Goal: Feedback & Contribution: Submit feedback/report problem

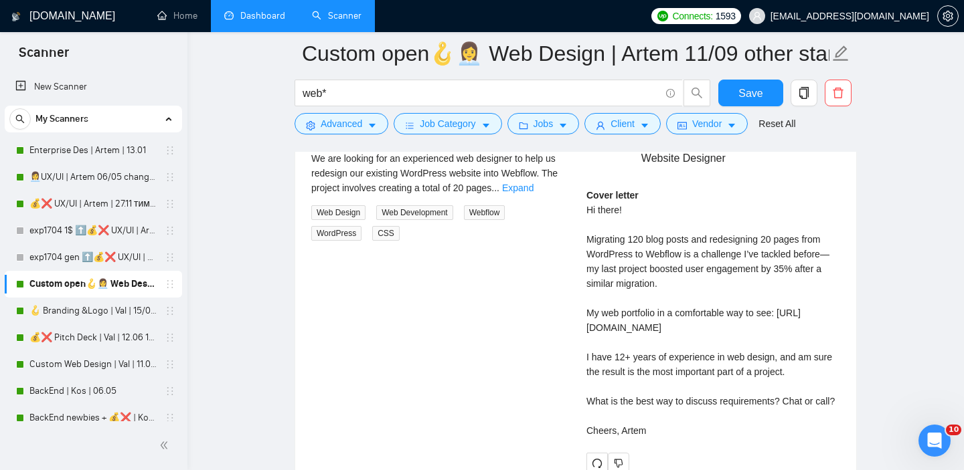
scroll to position [162, 0]
click at [253, 10] on link "Dashboard" at bounding box center [254, 15] width 61 height 11
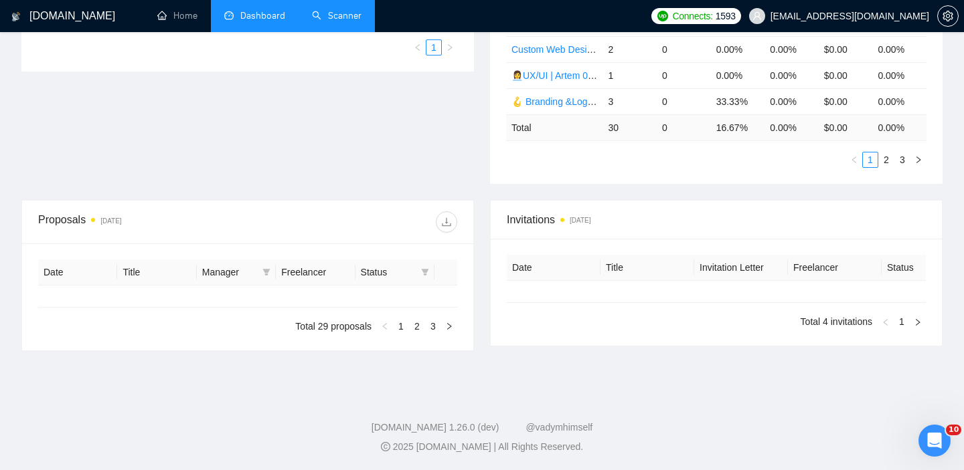
type input "2025-08-18"
type input "2025-09-17"
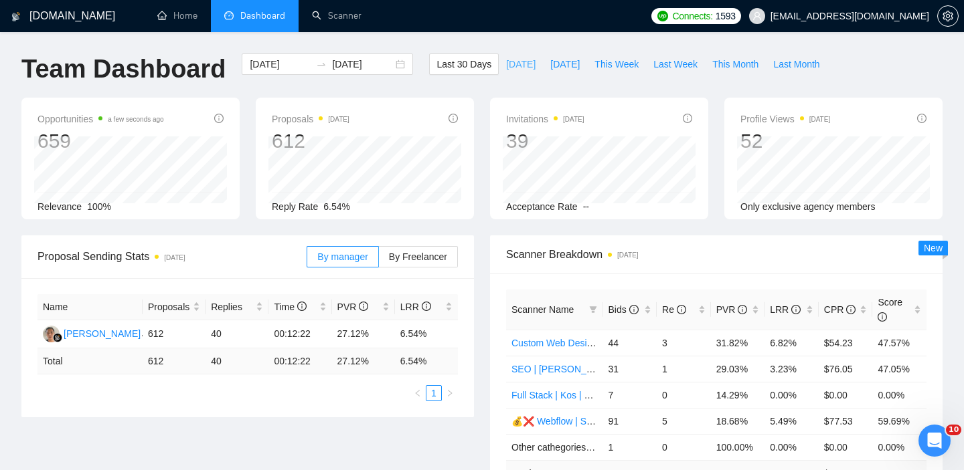
click at [517, 66] on span "Today" at bounding box center [520, 64] width 29 height 15
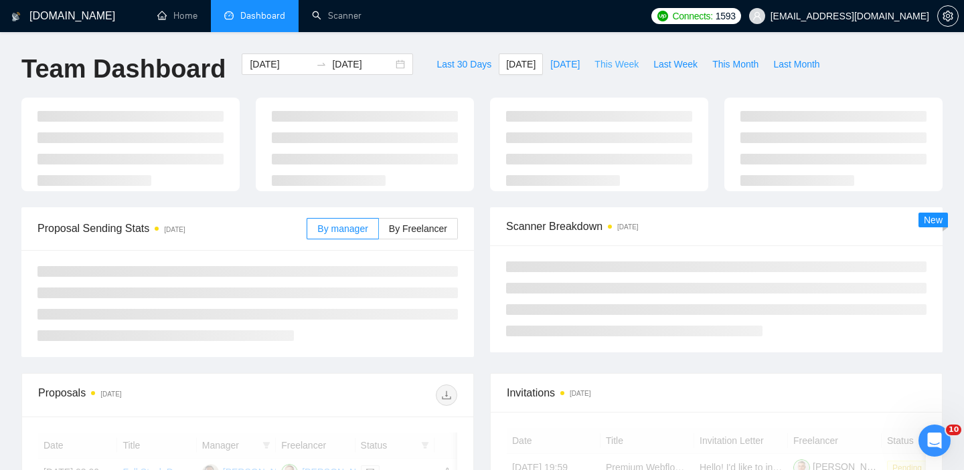
click at [619, 69] on span "This Week" at bounding box center [616, 64] width 44 height 15
type input "2025-09-15"
type input "2025-09-21"
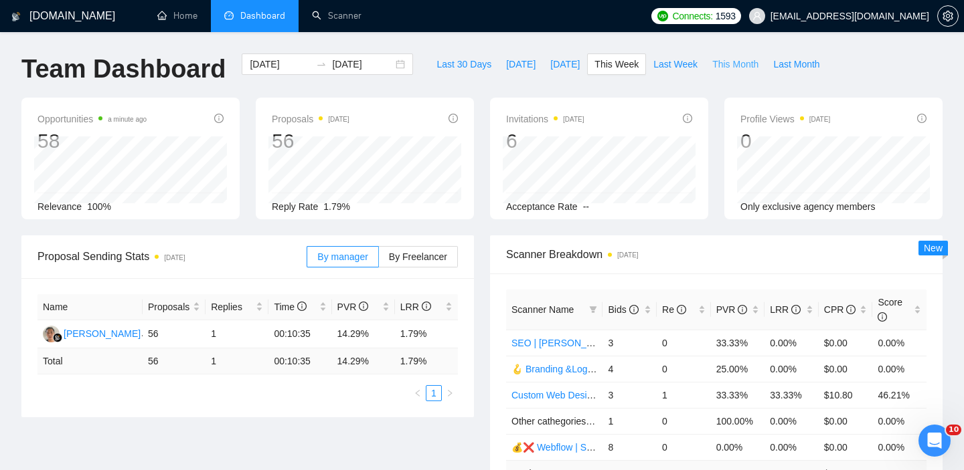
click at [725, 72] on button "This Month" at bounding box center [735, 64] width 61 height 21
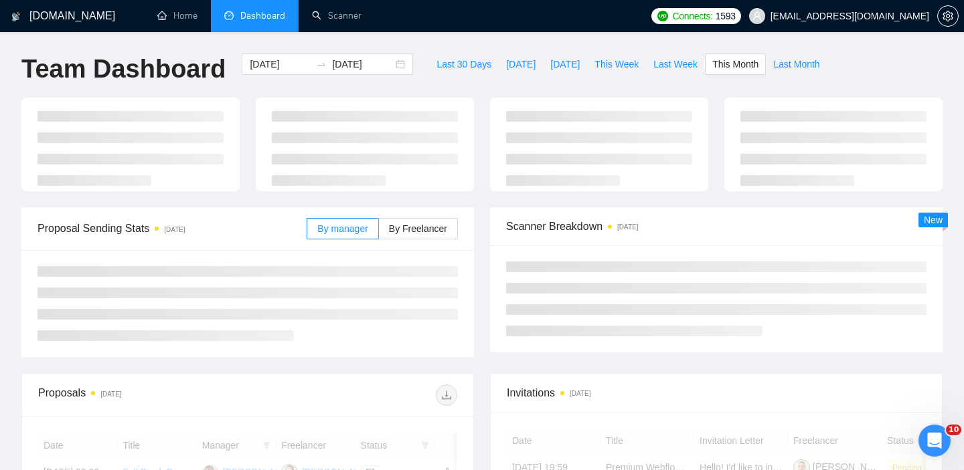
type input "2025-09-01"
type input "2025-09-30"
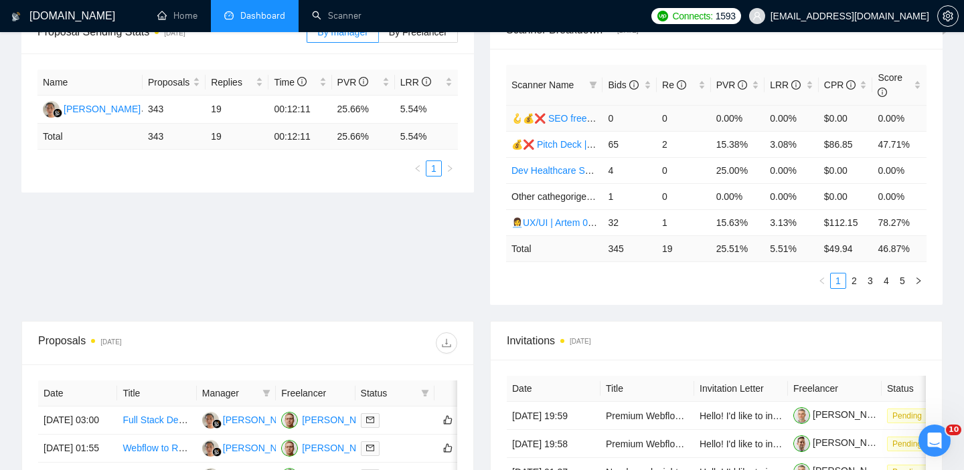
scroll to position [112, 0]
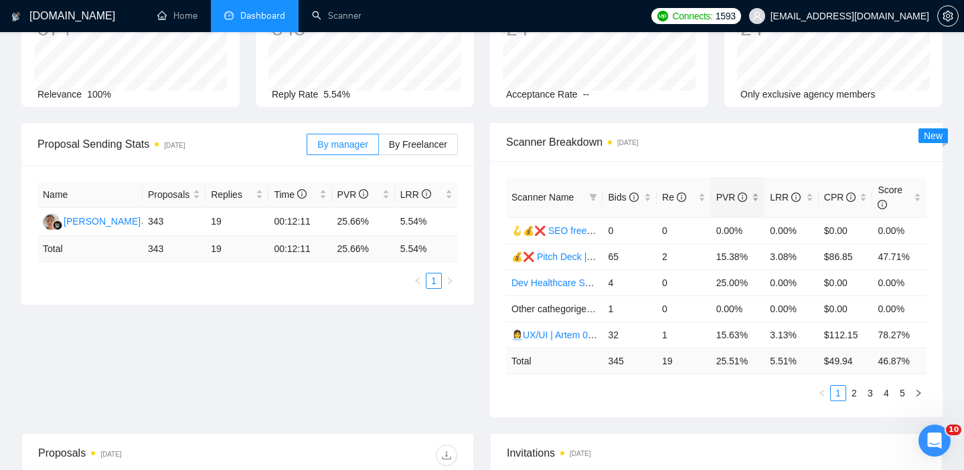
click at [756, 199] on div "PVR" at bounding box center [738, 197] width 44 height 15
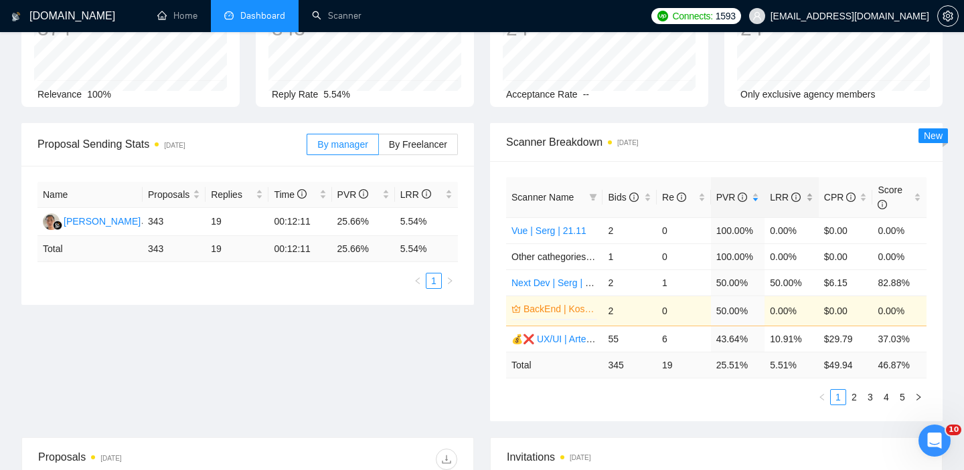
click at [811, 199] on div "LRR" at bounding box center [792, 197] width 44 height 15
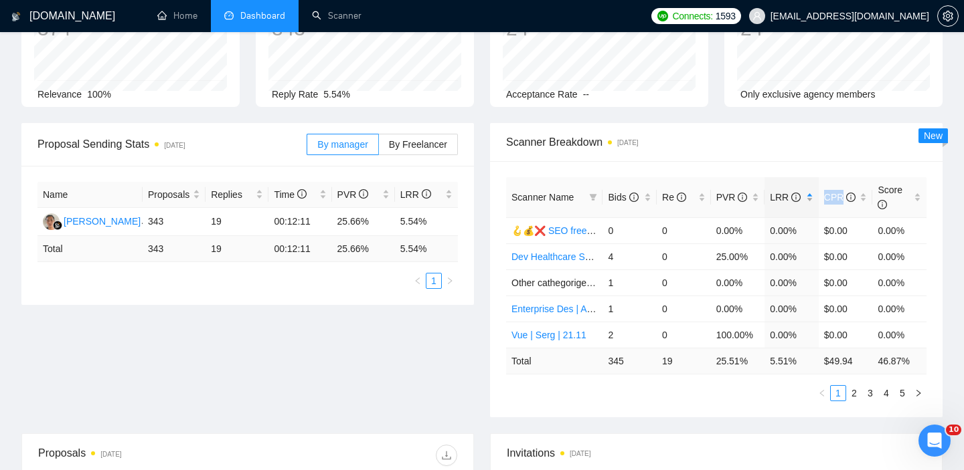
click at [811, 199] on div "LRR" at bounding box center [792, 197] width 44 height 15
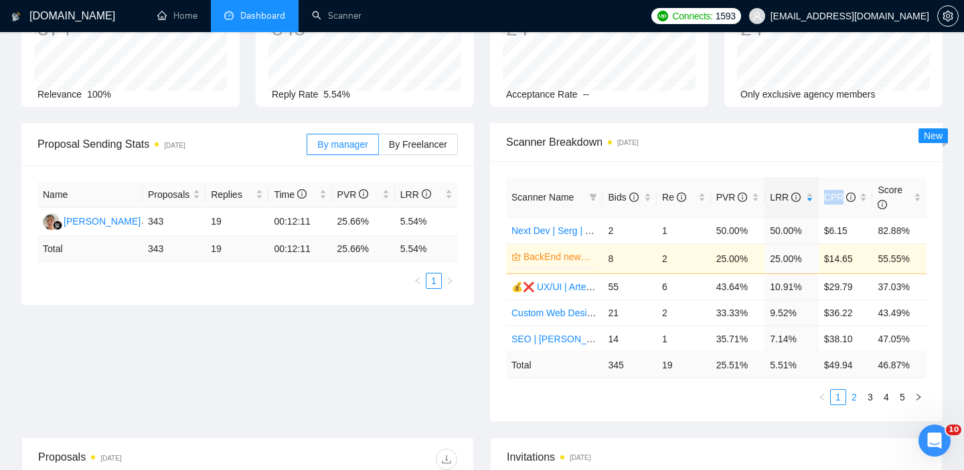
click at [855, 398] on link "2" at bounding box center [854, 397] width 15 height 15
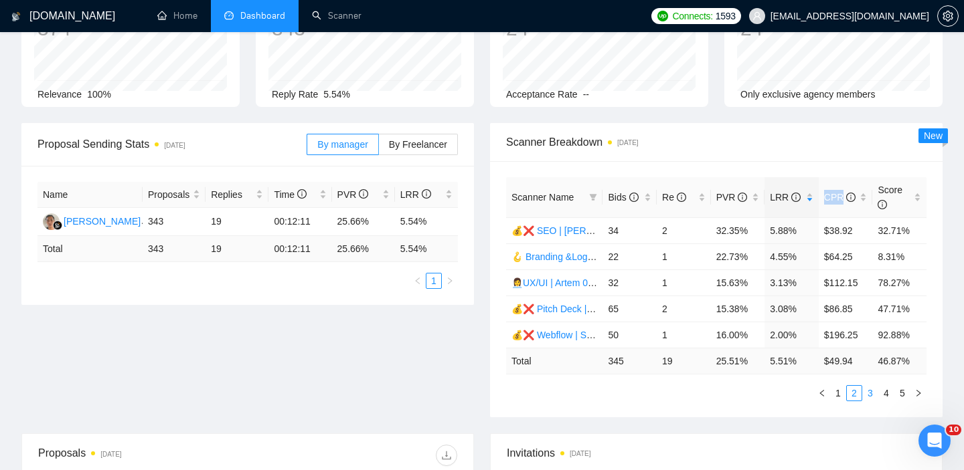
click at [870, 392] on link "3" at bounding box center [870, 393] width 15 height 15
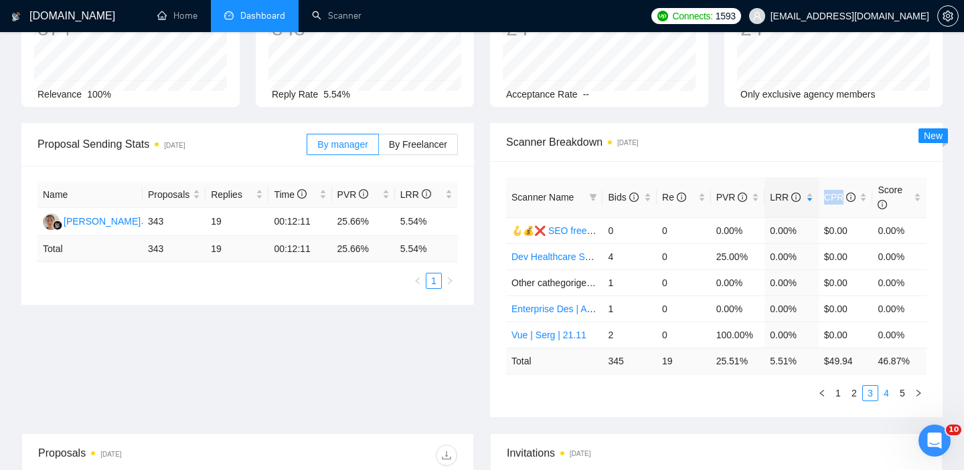
click at [883, 391] on link "4" at bounding box center [886, 393] width 15 height 15
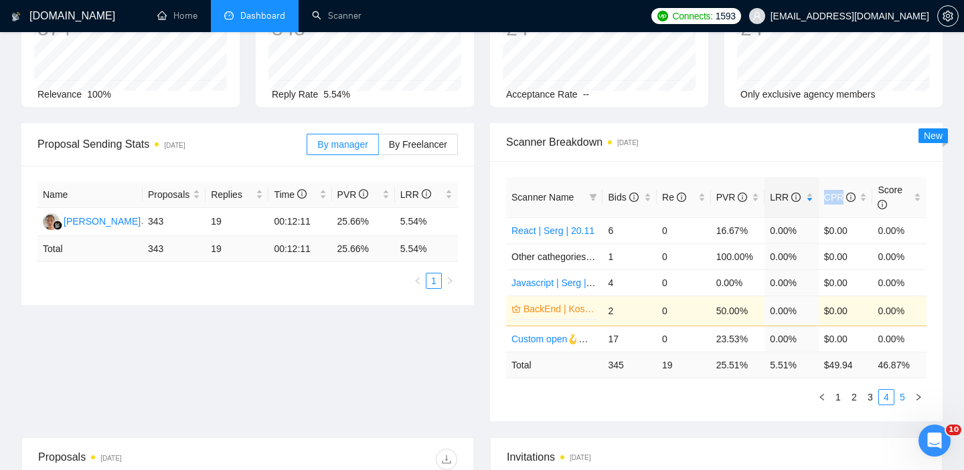
click at [903, 399] on link "5" at bounding box center [902, 397] width 15 height 15
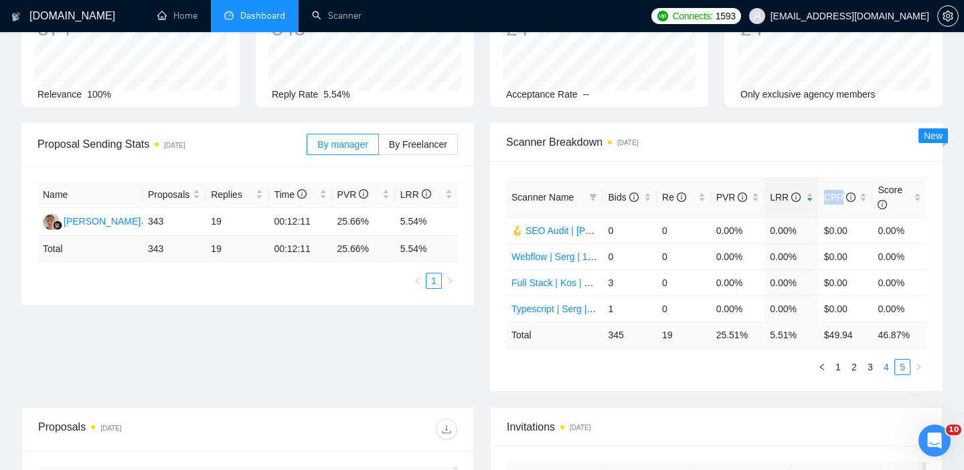
click at [883, 365] on link "4" at bounding box center [886, 367] width 15 height 15
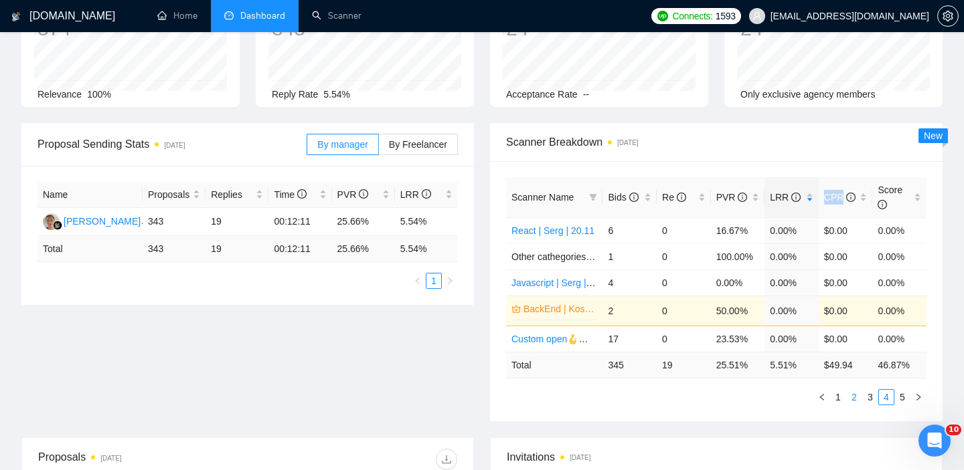
click at [852, 396] on link "2" at bounding box center [854, 397] width 15 height 15
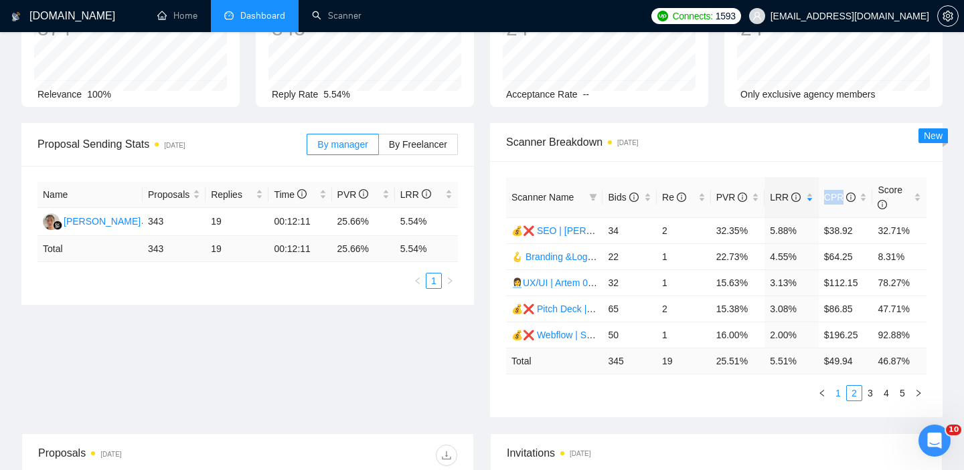
click at [843, 394] on link "1" at bounding box center [838, 393] width 15 height 15
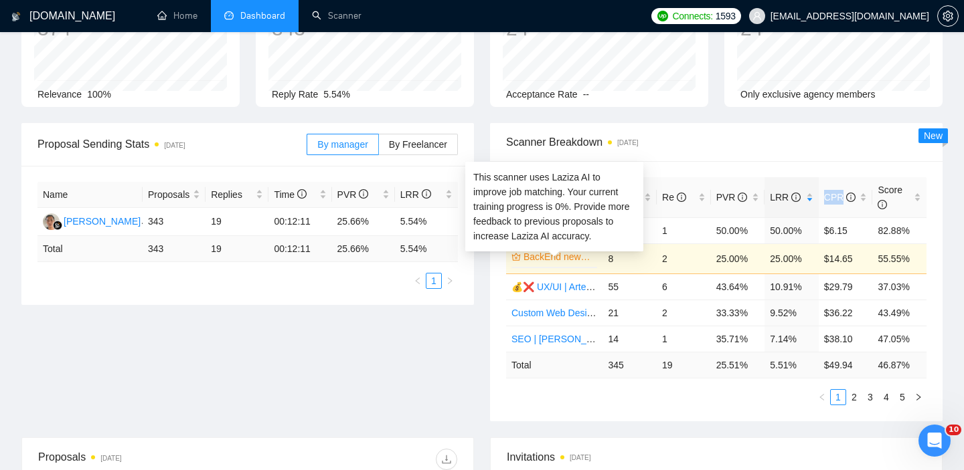
click at [577, 257] on link "BackEnd newbies + 💰❌ | Kos | 06.05" at bounding box center [558, 257] width 71 height 15
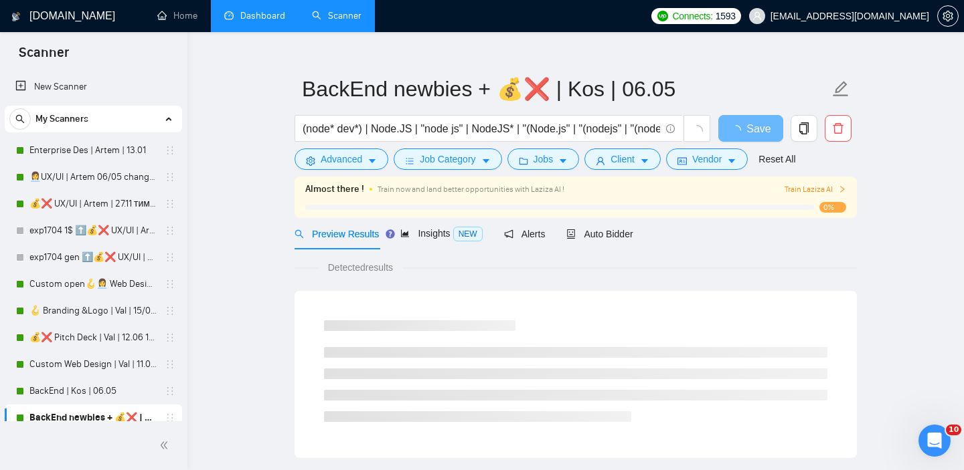
scroll to position [25, 0]
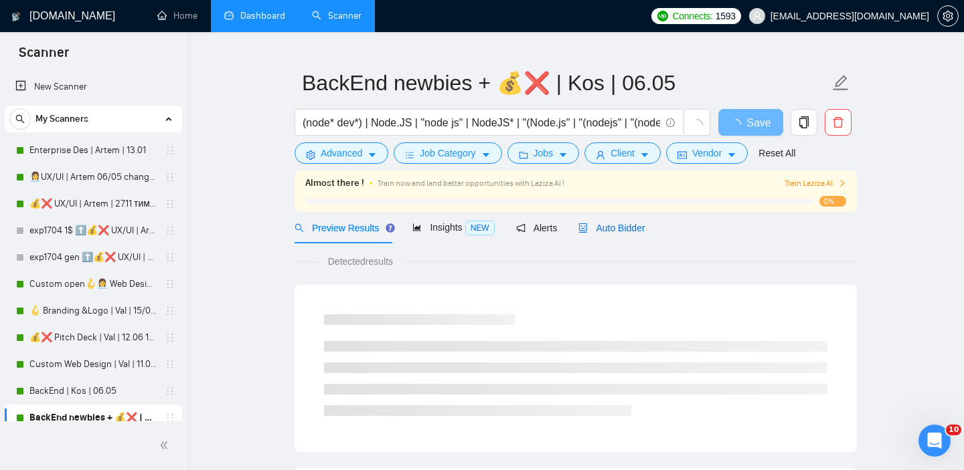
click at [618, 228] on span "Auto Bidder" at bounding box center [611, 228] width 66 height 11
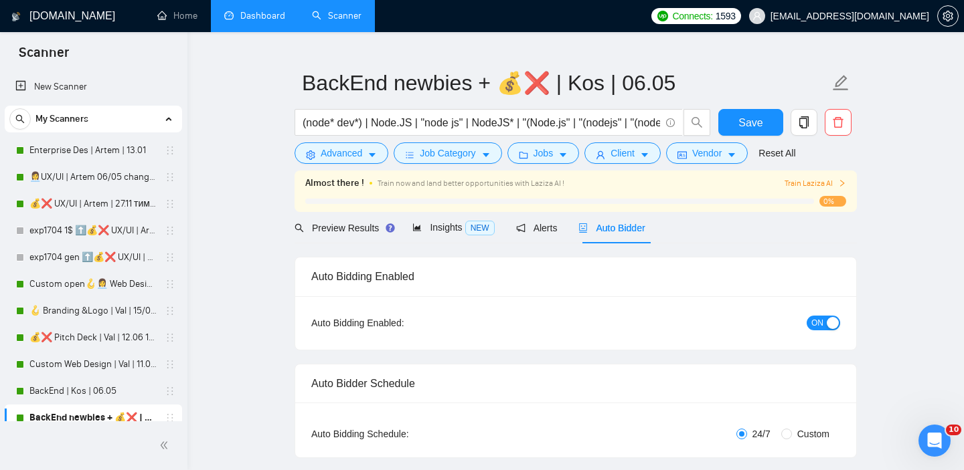
click at [792, 182] on span "Train Laziza AI" at bounding box center [815, 183] width 62 height 13
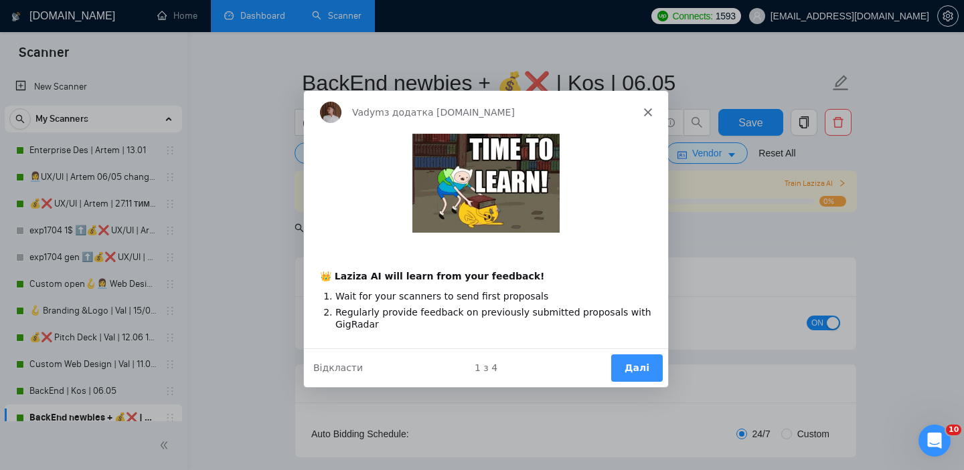
click at [634, 362] on button "Далі" at bounding box center [636, 367] width 52 height 27
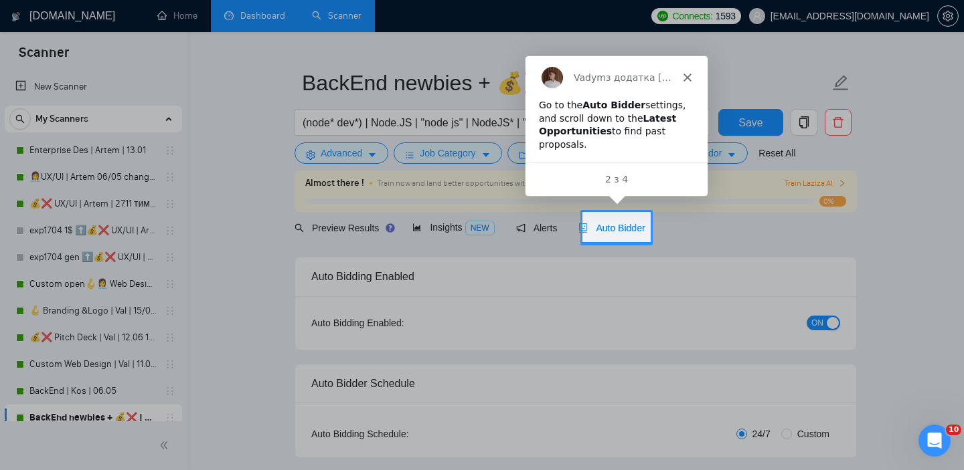
scroll to position [45, 0]
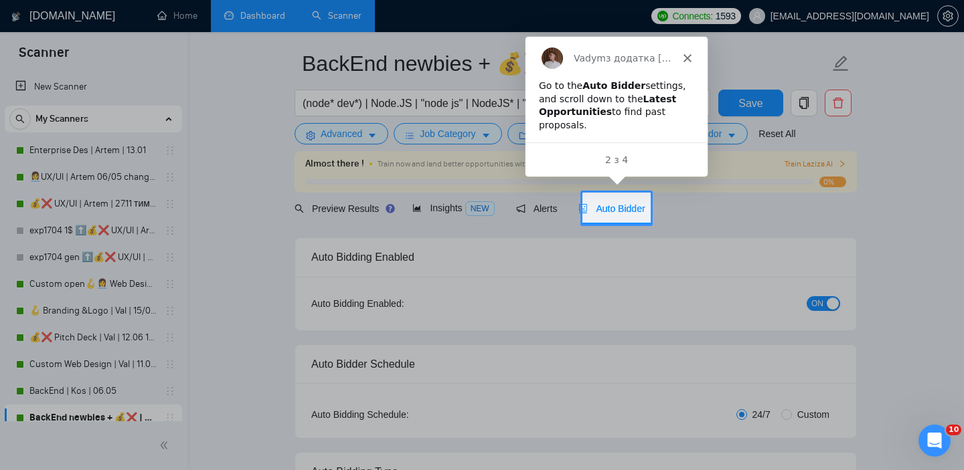
click at [647, 234] on div at bounding box center [482, 324] width 964 height 201
click at [622, 213] on span "Auto Bidder" at bounding box center [611, 208] width 66 height 11
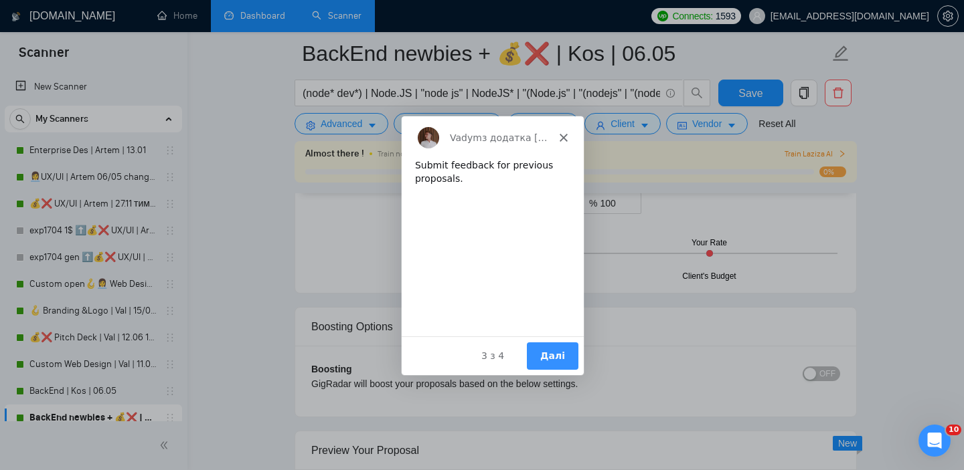
scroll to position [2284, 0]
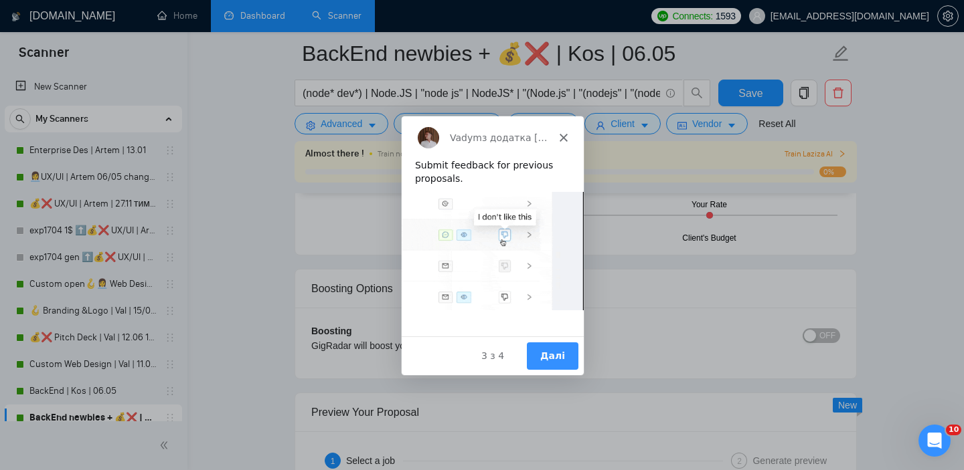
click at [540, 355] on button "Далі" at bounding box center [552, 354] width 52 height 27
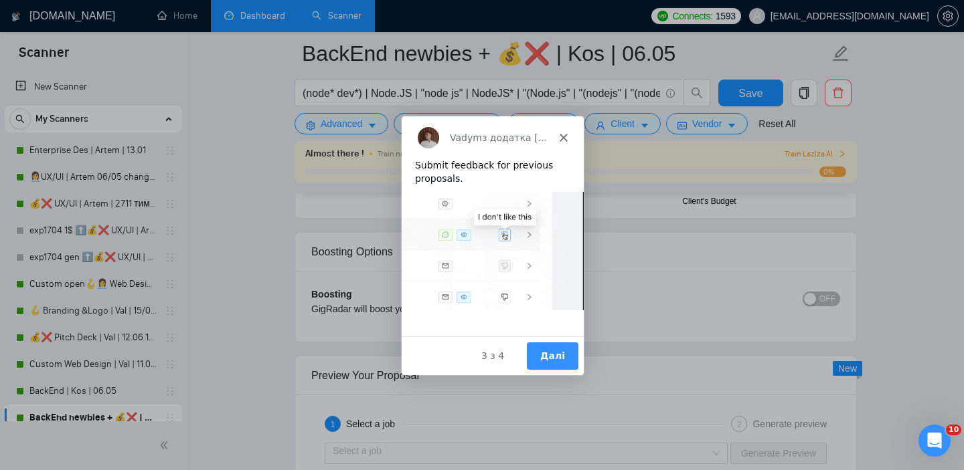
scroll to position [2328, 0]
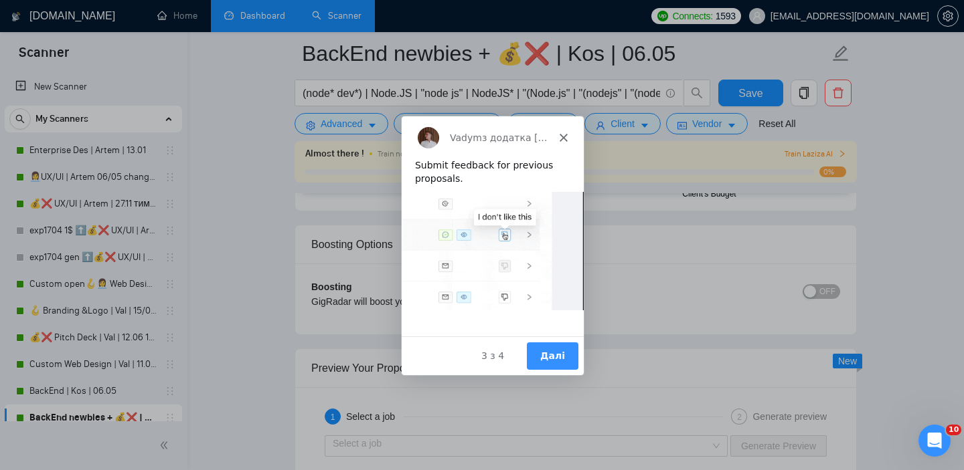
click at [549, 361] on button "Далі" at bounding box center [552, 354] width 52 height 27
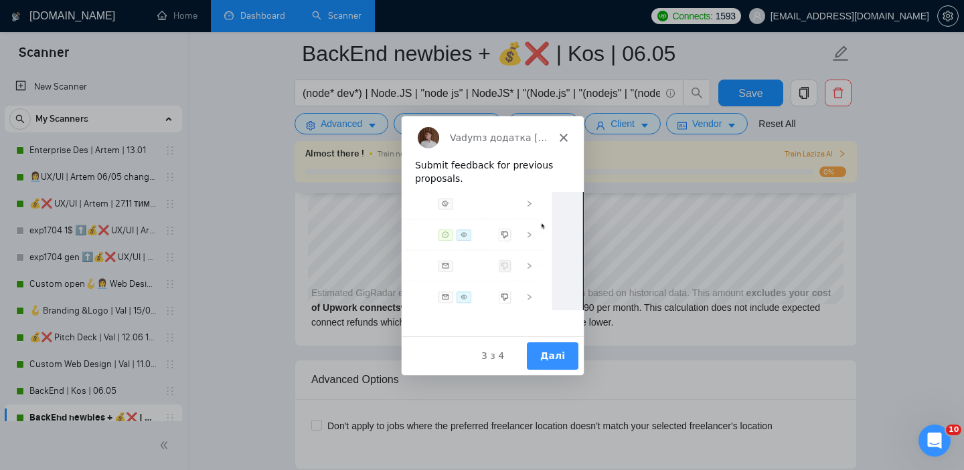
scroll to position [0, 0]
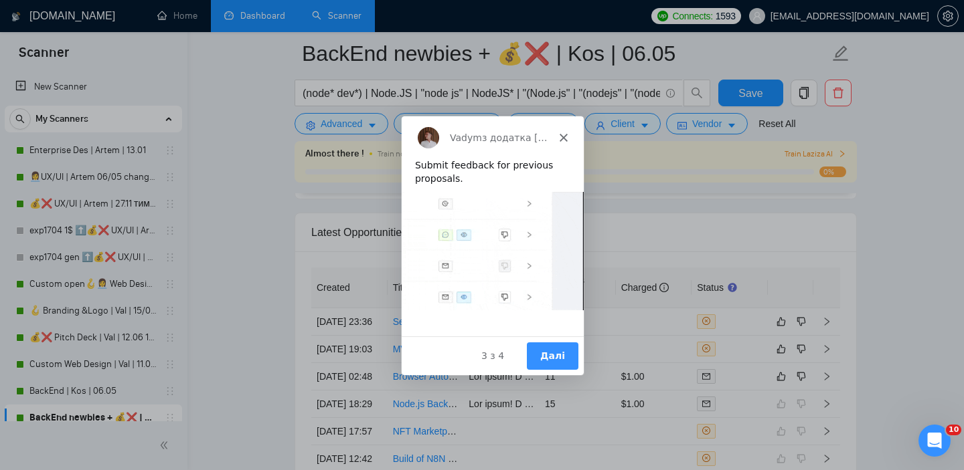
click at [551, 351] on button "Далі" at bounding box center [552, 354] width 52 height 27
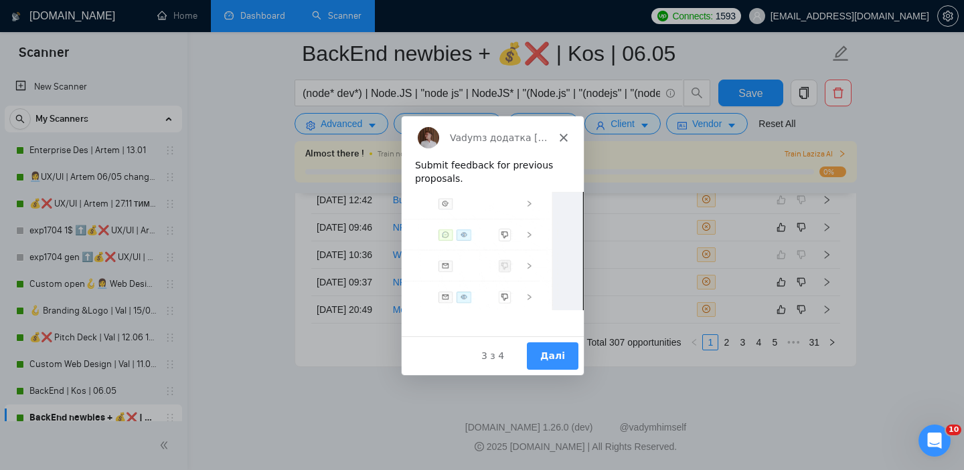
scroll to position [3517, 0]
click at [551, 351] on button "Далі" at bounding box center [552, 354] width 52 height 27
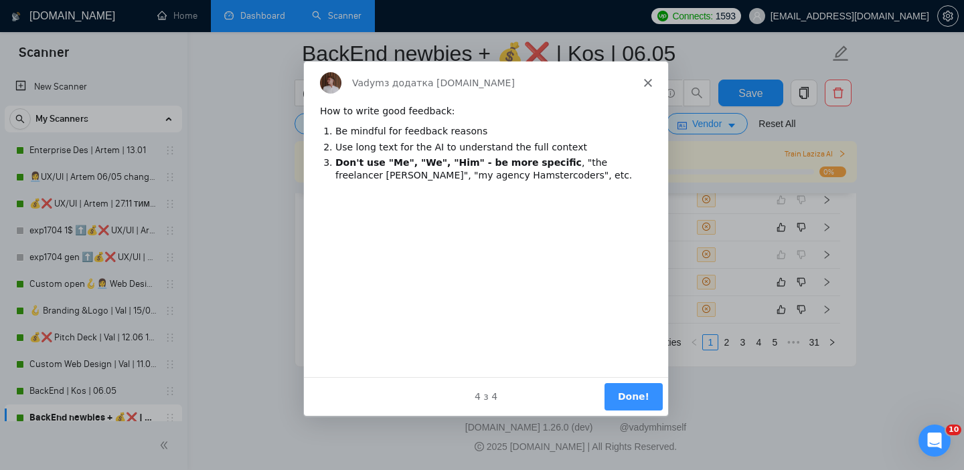
scroll to position [0, 0]
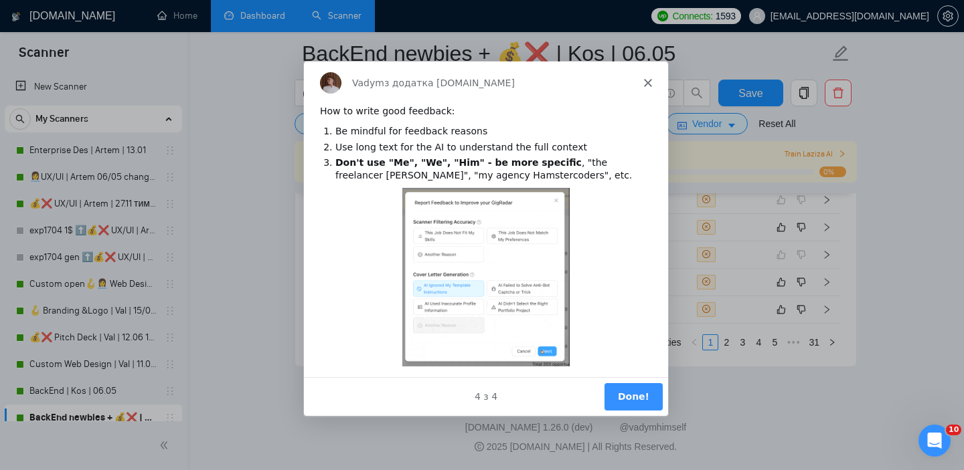
click at [625, 392] on button "Done!" at bounding box center [633, 396] width 58 height 27
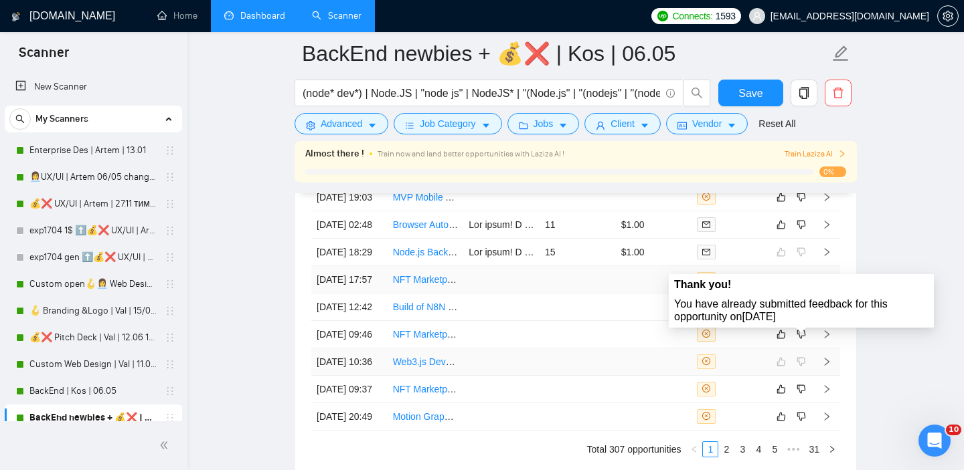
scroll to position [3297, 0]
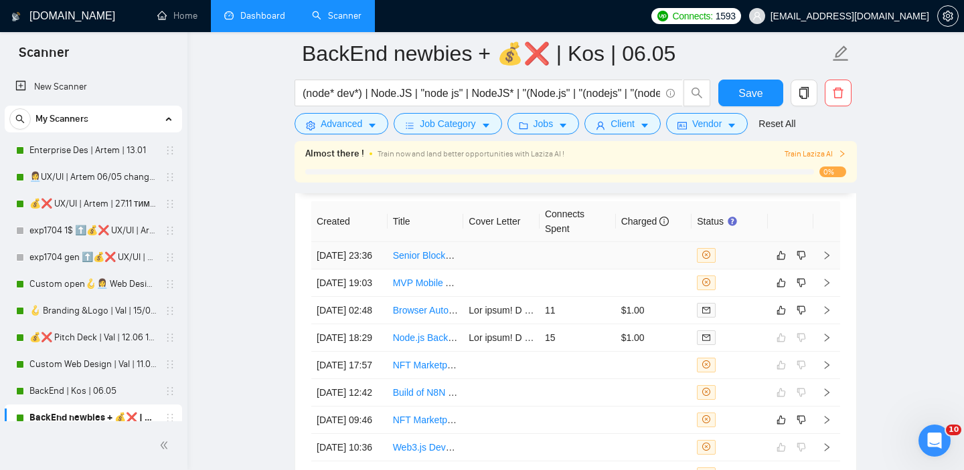
click at [499, 266] on td at bounding box center [501, 255] width 76 height 27
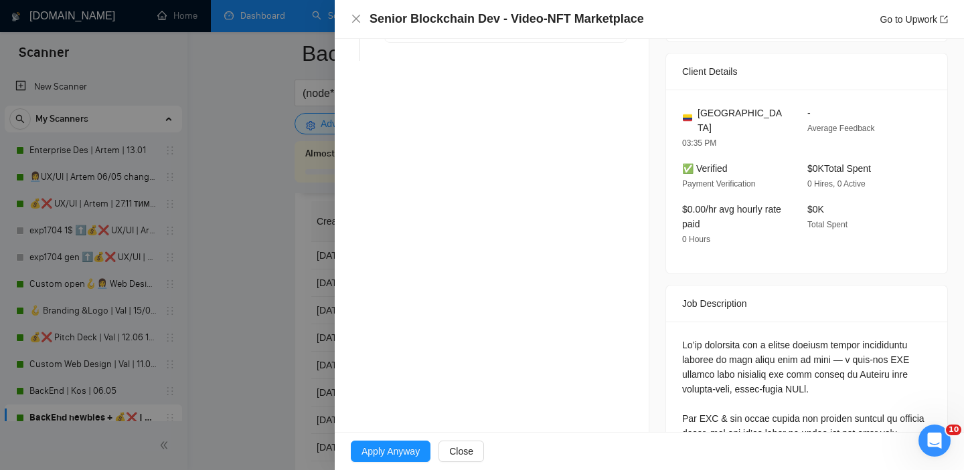
scroll to position [348, 0]
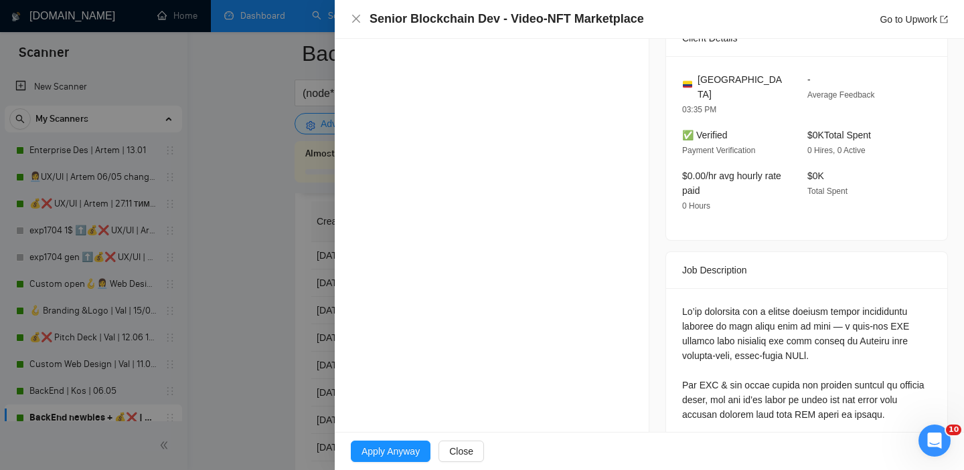
click at [353, 345] on div "Opportunity Details Created: 16 Sep, 2025 23:35 Scanner: BackEnd newbies + 💰❌ |…" at bounding box center [492, 267] width 315 height 1152
click at [302, 309] on div at bounding box center [482, 235] width 964 height 470
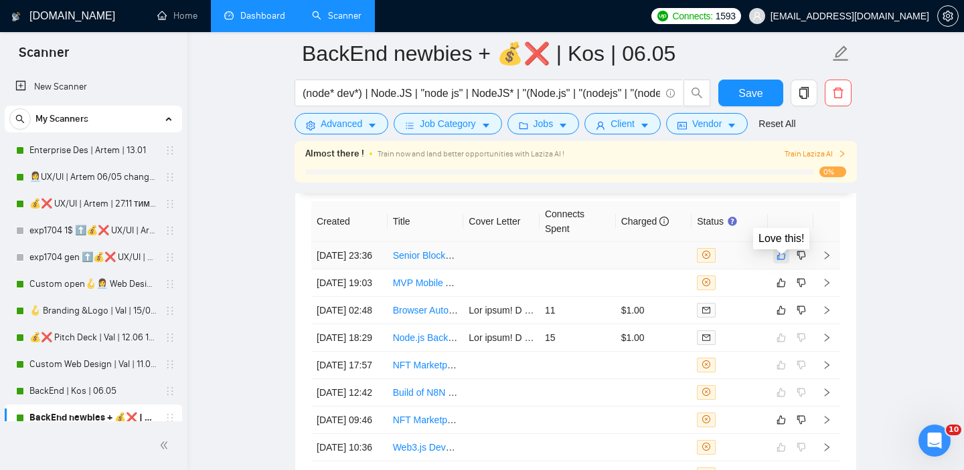
click at [783, 261] on icon "like" at bounding box center [780, 255] width 9 height 11
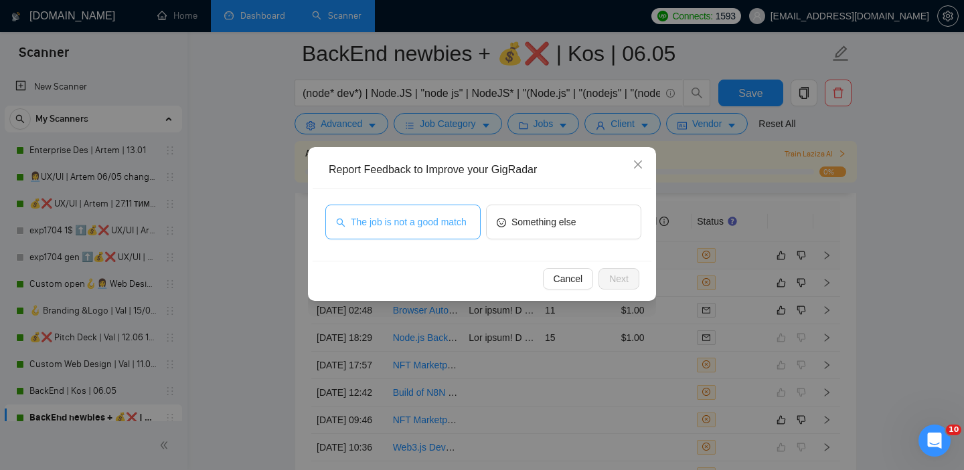
click at [433, 222] on span "The job is not a good match" at bounding box center [409, 222] width 116 height 15
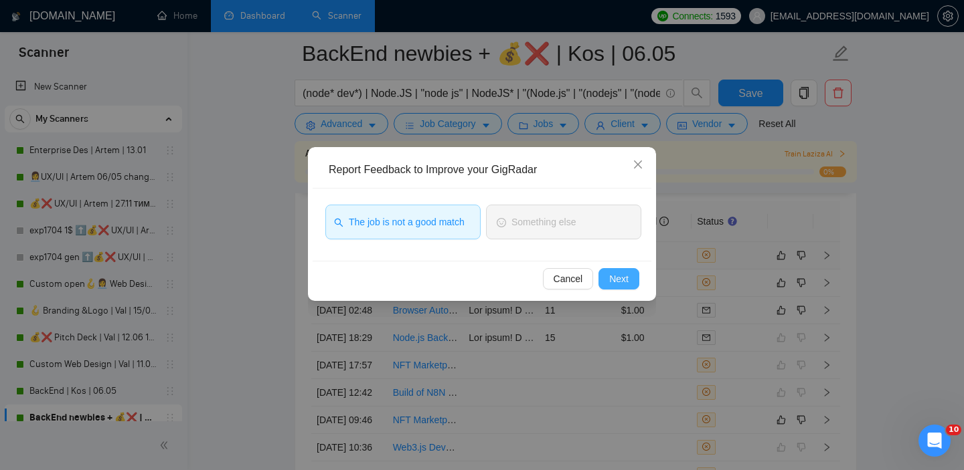
click at [623, 286] on span "Next" at bounding box center [618, 279] width 19 height 15
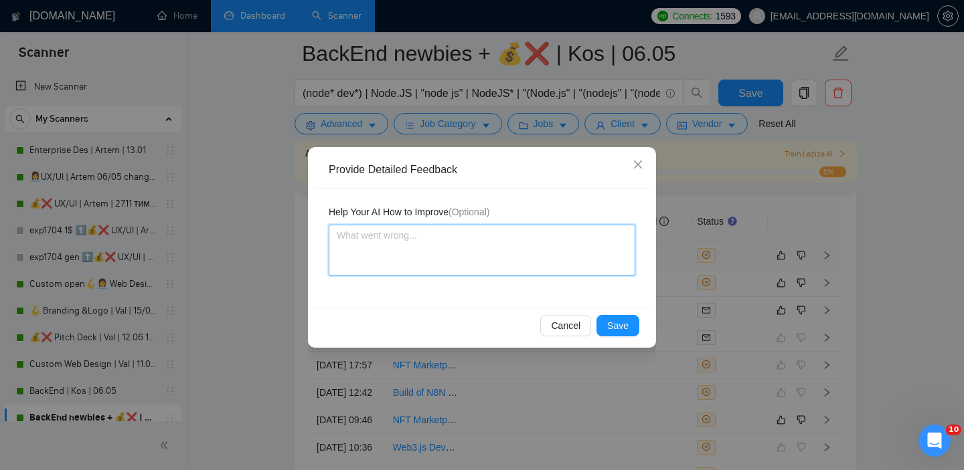
click at [462, 238] on textarea at bounding box center [482, 250] width 307 height 51
type textarea "Ш"
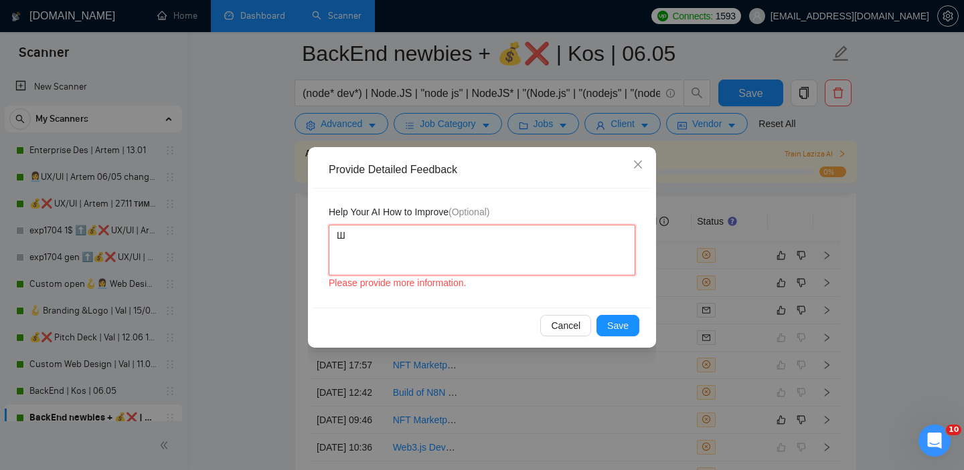
type textarea "Ш в"
type textarea "Ш вщ"
type textarea "Ш вщт"
type textarea "Ш вщтж"
type textarea "Ш вщтже"
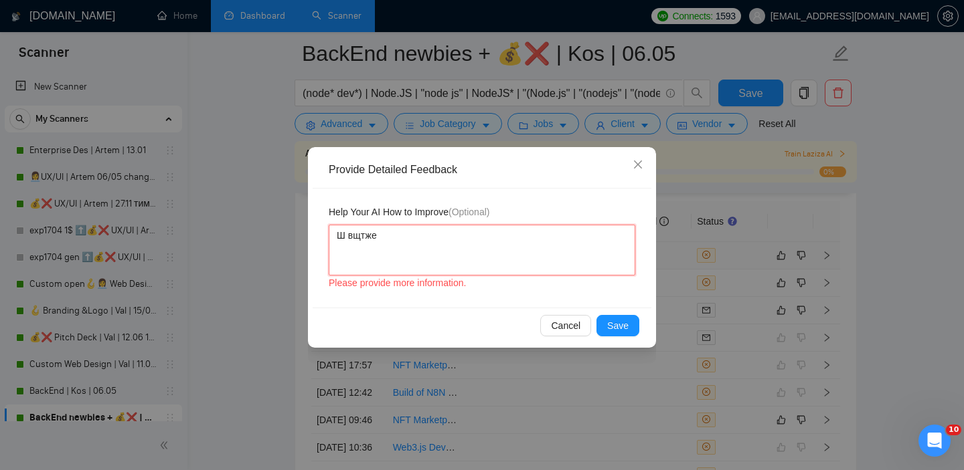
type textarea "Ш вщтже"
type textarea "Ш вщтж"
type textarea "Ш вщт"
type textarea "Ш вщ"
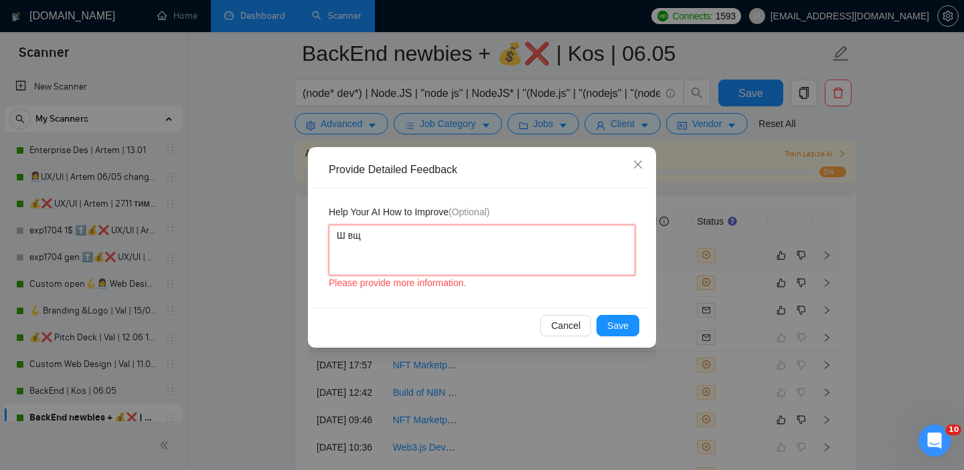
type textarea "Ш в"
type textarea "Ш"
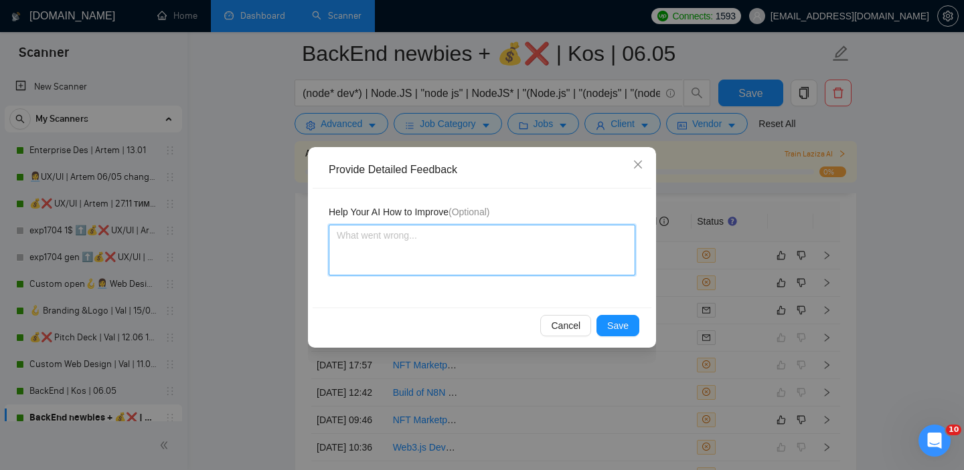
type textarea "i"
type textarea "i'"
type textarea "i'd"
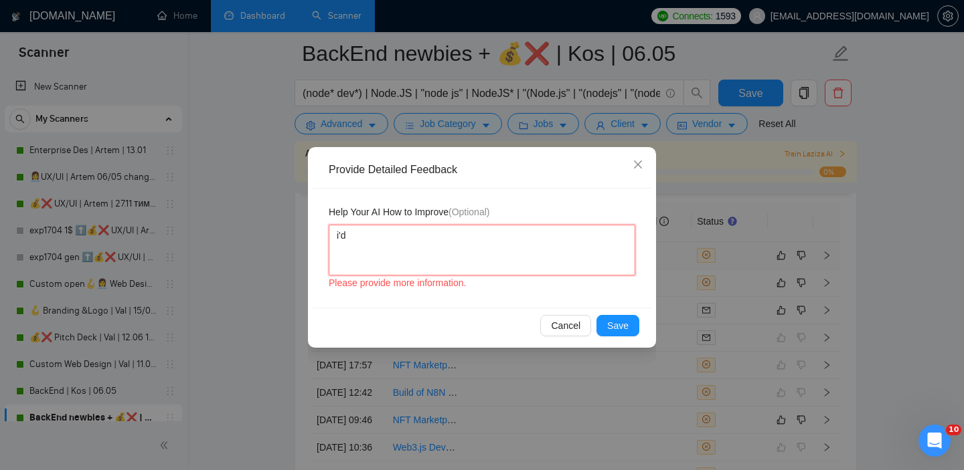
type textarea "i'd"
type textarea "i'd l"
type textarea "i'd li"
type textarea "i'd lik"
type textarea "i'd like"
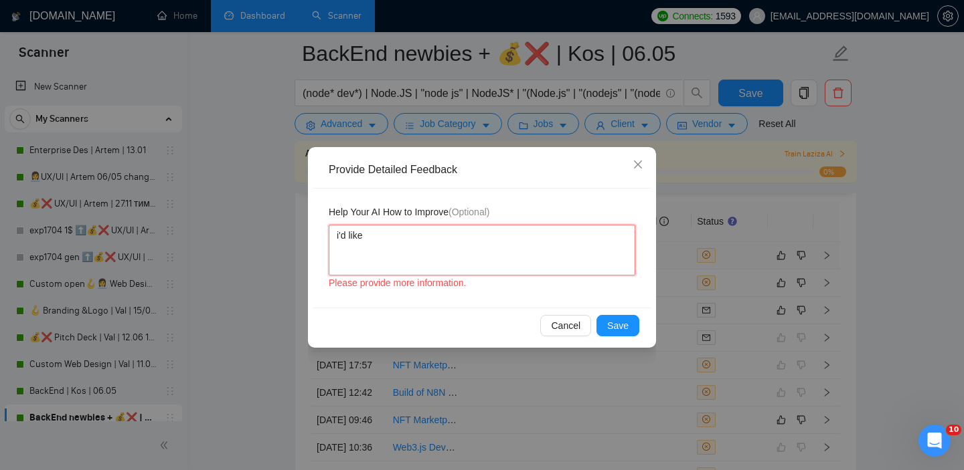
type textarea "i'd like"
type textarea "i'd like to"
type textarea "i'd like to s"
type textarea "i'd like to sk"
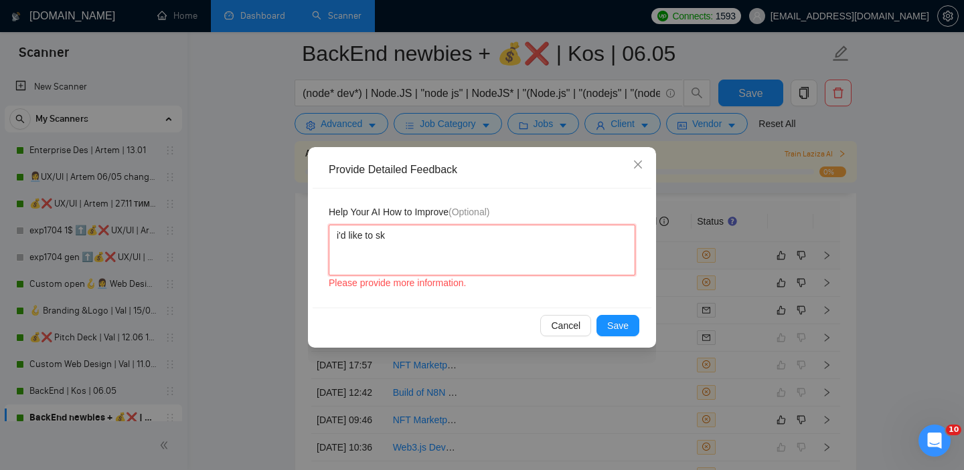
type textarea "i'd like to ski"
type textarea "i'd like to skip"
type textarea "i'd like to skip N"
type textarea "i'd like to skip NF"
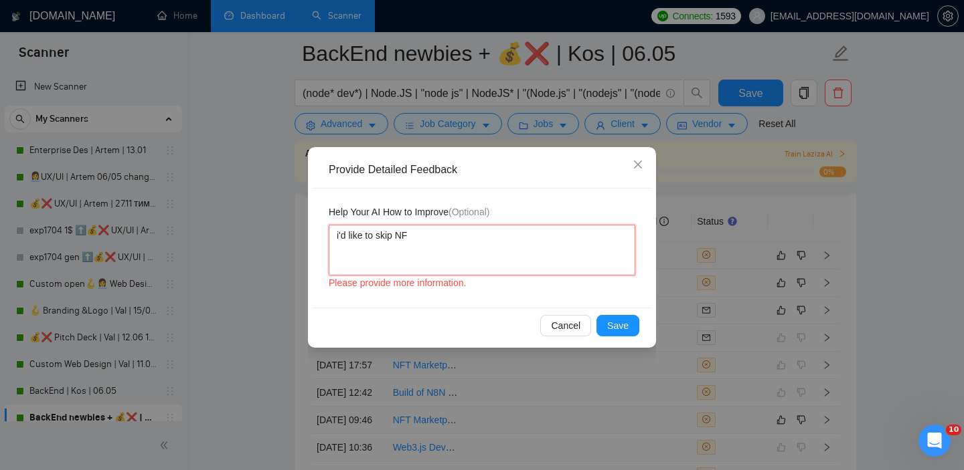
type textarea "i'd like to skip NFT"
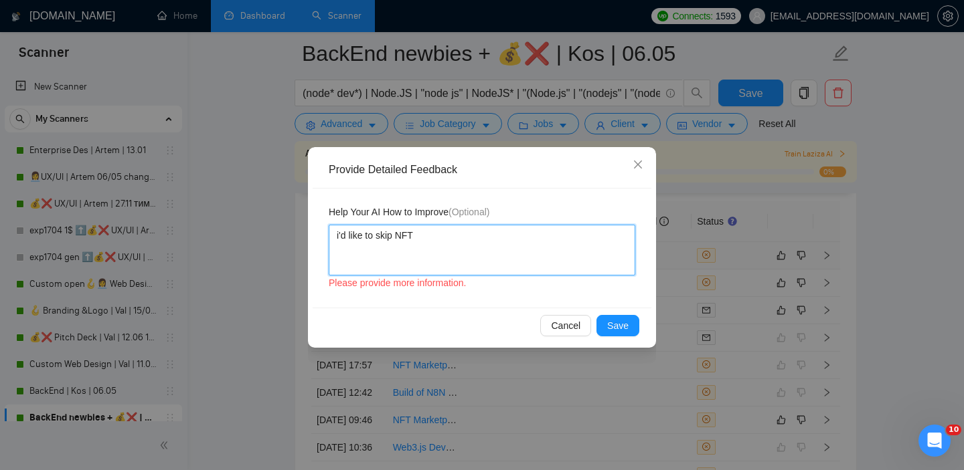
type textarea "i'd like to skip NFT"
type textarea "i'd like to skip NFT a"
type textarea "i'd like to skip NFT an"
type textarea "i'd like to skip NFT and"
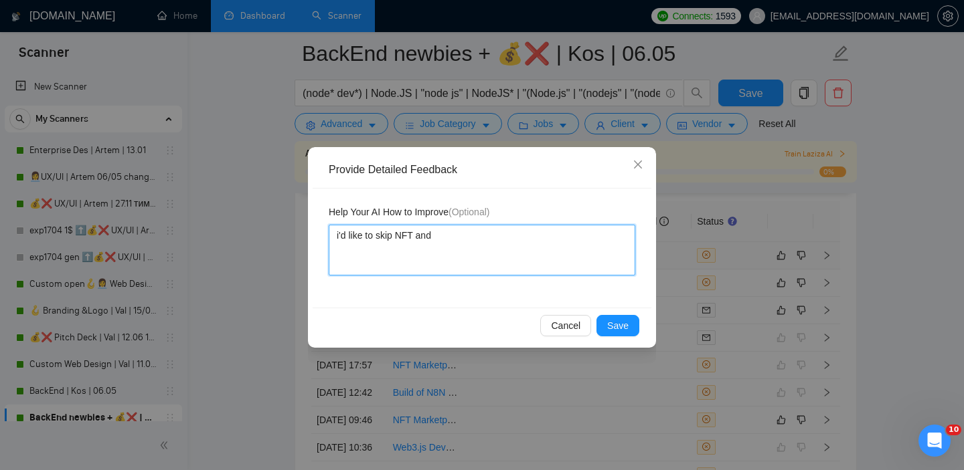
type textarea "i'd like to skip NFT and a"
type textarea "i'd like to skip NFT and"
type textarea "i'd like to skip NFT and b"
type textarea "i'd like to skip NFT and bl"
type textarea "i'd like to skip NFT and blo"
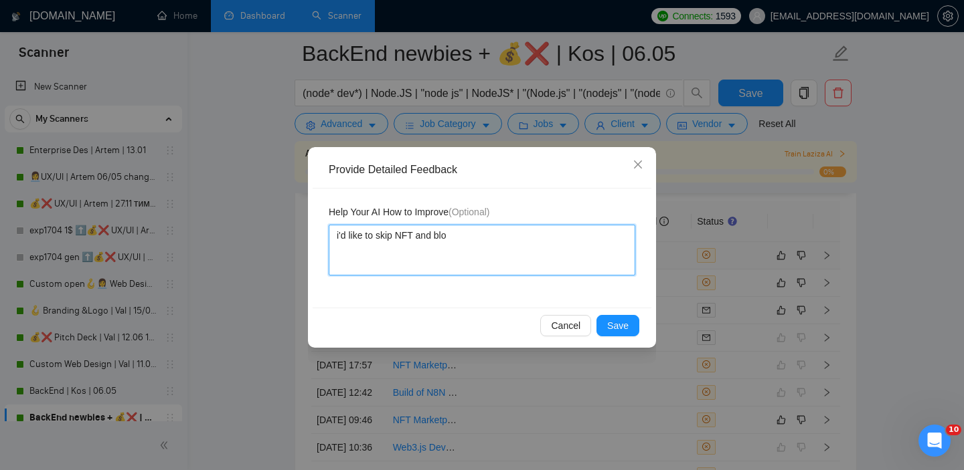
type textarea "i'd like to skip NFT and bloc"
type textarea "i'd like to skip NFT and block"
type textarea "i'd like to skip NFT and blockh"
type textarea "i'd like to skip NFT and blockha"
type textarea "i'd like to skip NFT and blockhai"
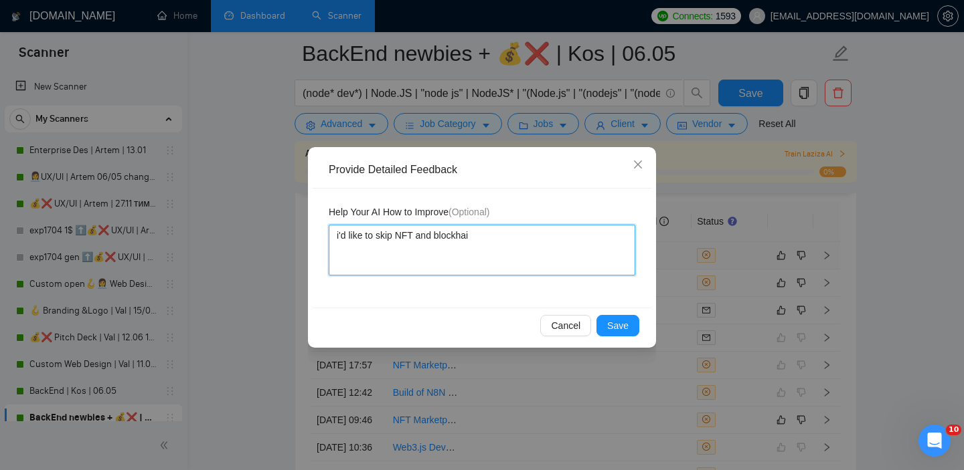
type textarea "i'd like to skip NFT and blockhain"
type textarea "i'd like to skip NFT and blockhain p"
type textarea "i'd like to skip NFT and blockhain pr"
type textarea "i'd like to skip NFT and blockhain pro"
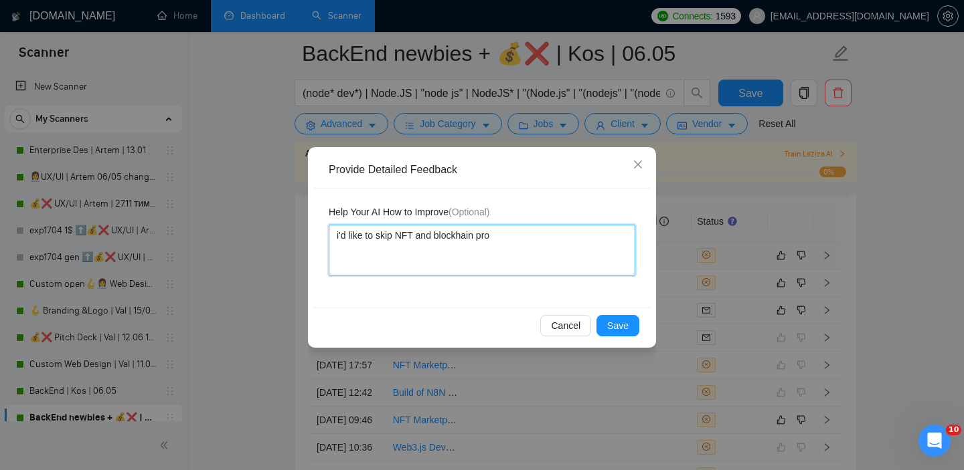
type textarea "i'd like to skip NFT and blockhain proj"
type textarea "i'd like to skip NFT and blockhain proje"
type textarea "i'd like to skip NFT and blockhain projec"
type textarea "i'd like to skip NFT and blockhain project"
type textarea "i'd like to skip NFT and blockhain projects"
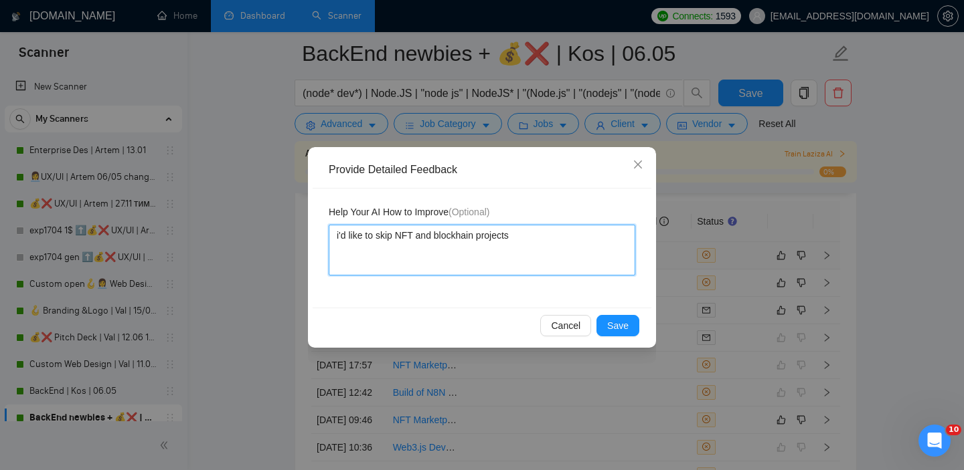
type textarea "i'd like to skip NFT and blockhain projects"
click at [341, 237] on textarea "i'd like to skip NFT and blockhain projects" at bounding box center [482, 250] width 307 height 51
type textarea "'d like to skip NFT and blockhain projects"
type textarea "I'd like to skip NFT and blockhain projects"
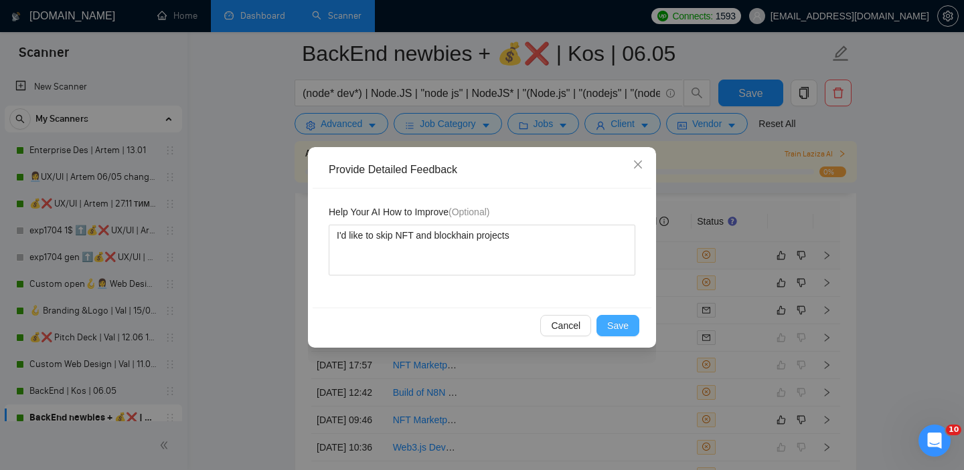
click at [612, 329] on span "Save" at bounding box center [617, 326] width 21 height 15
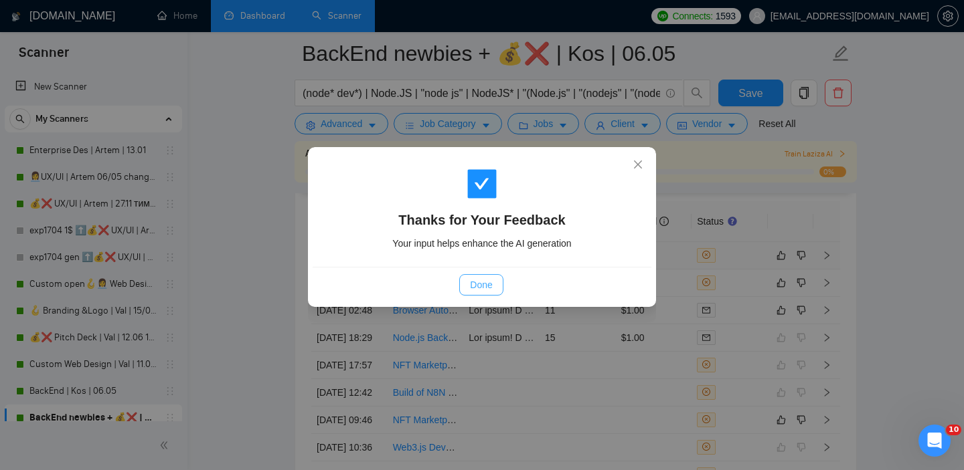
click at [480, 286] on span "Done" at bounding box center [481, 285] width 22 height 15
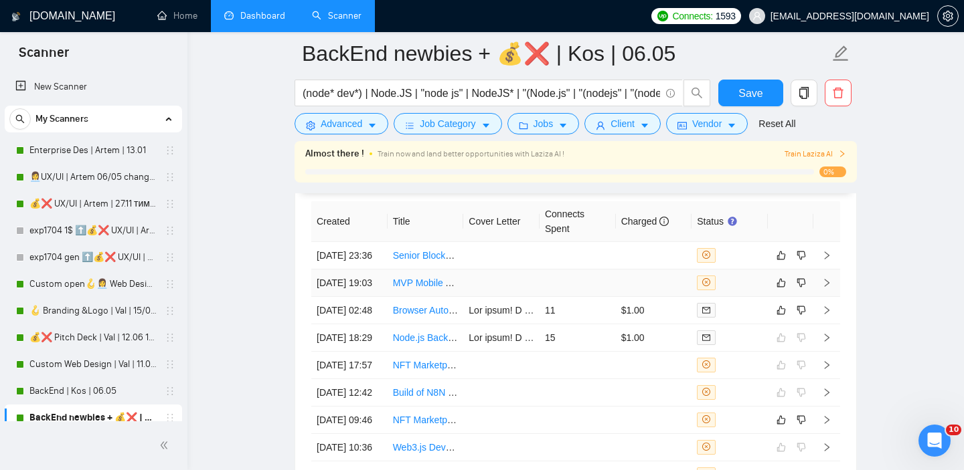
click at [633, 297] on td at bounding box center [654, 283] width 76 height 27
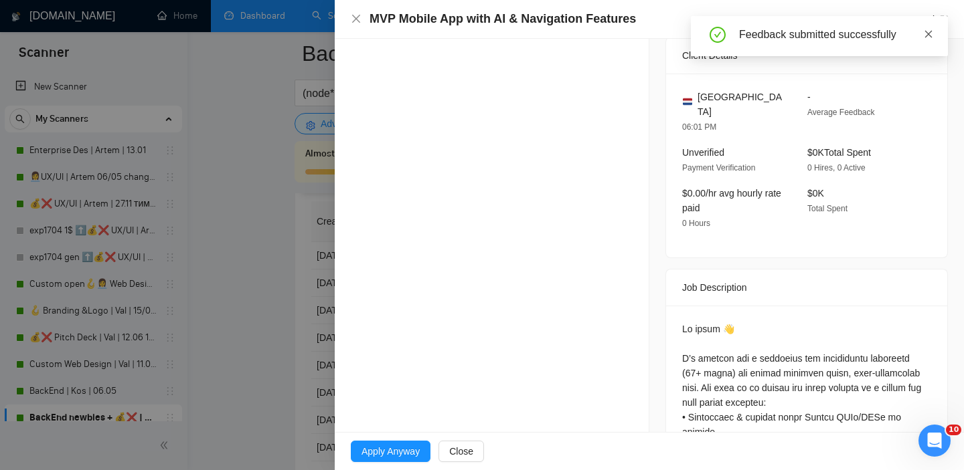
click at [928, 29] on icon "close" at bounding box center [928, 33] width 9 height 9
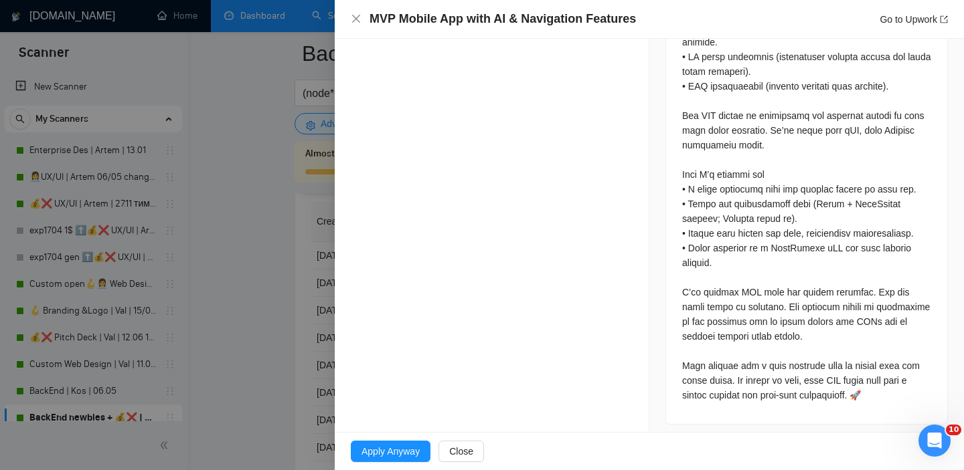
scroll to position [745, 0]
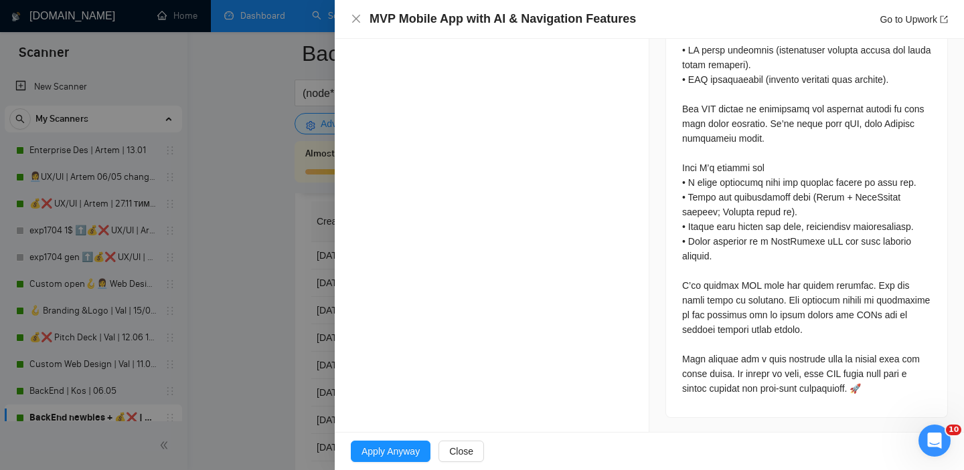
click at [280, 244] on div at bounding box center [482, 235] width 964 height 470
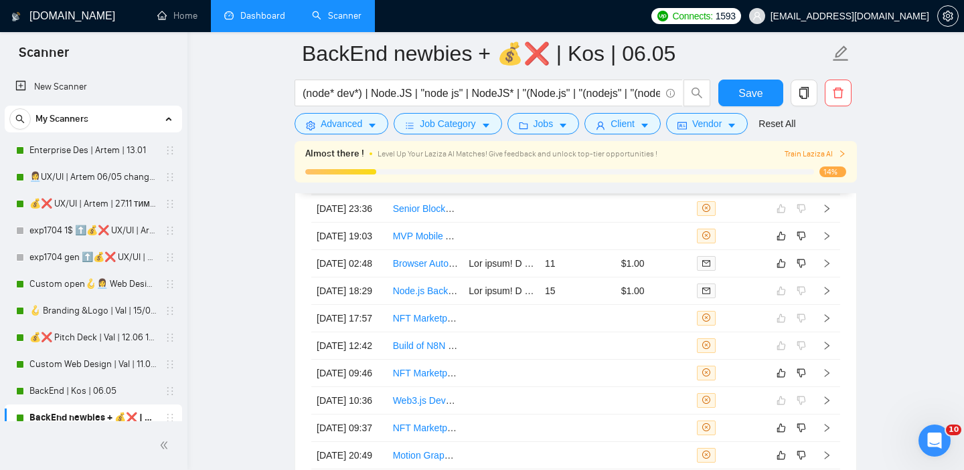
scroll to position [3346, 0]
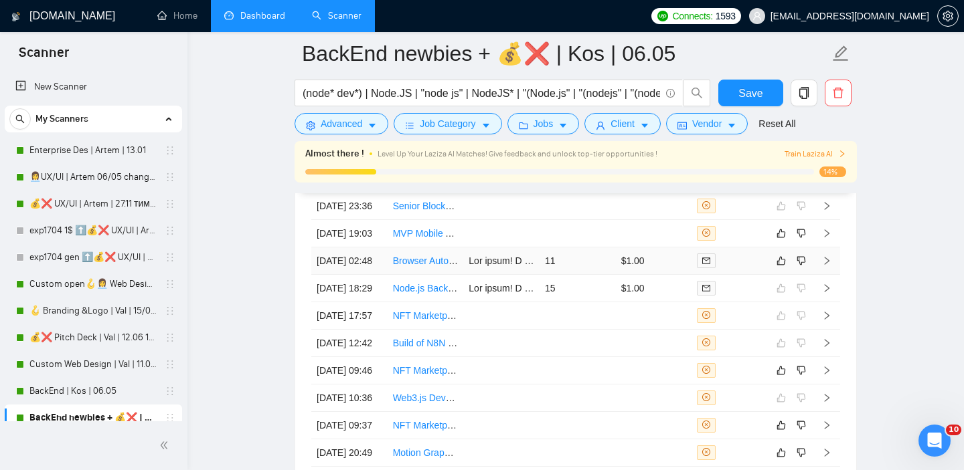
click at [432, 266] on link "Browser Automation Playwright Expert Needed" at bounding box center [490, 261] width 195 height 11
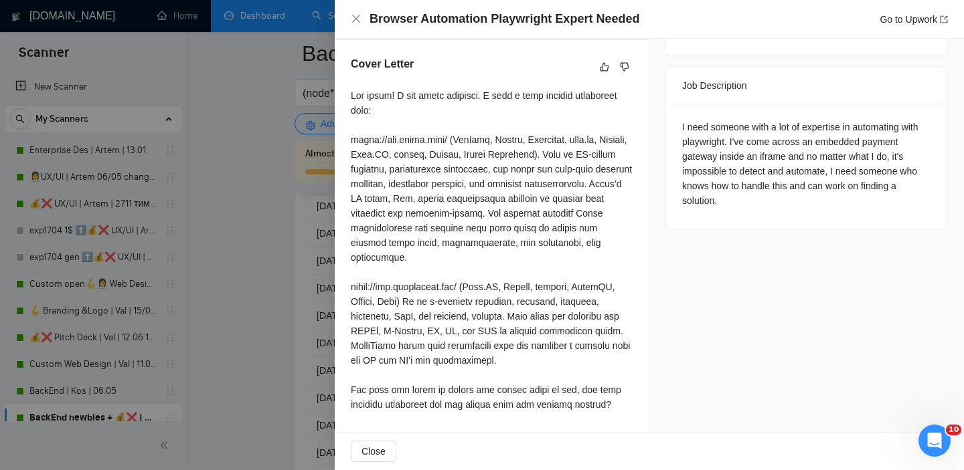
click at [298, 272] on div at bounding box center [482, 235] width 964 height 470
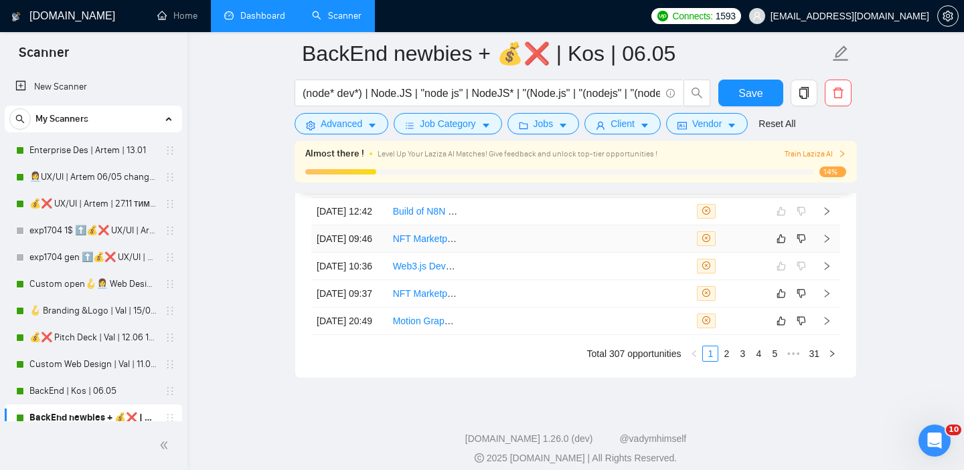
scroll to position [3488, 0]
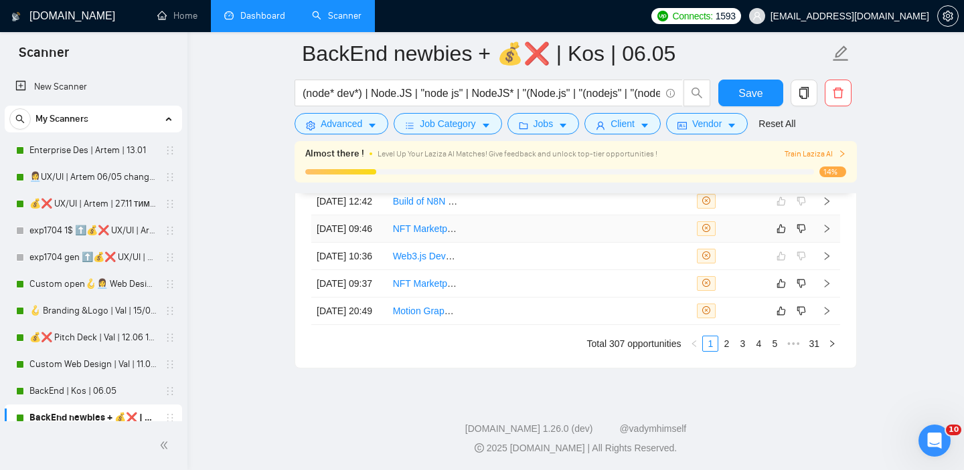
click at [610, 243] on td at bounding box center [577, 229] width 76 height 27
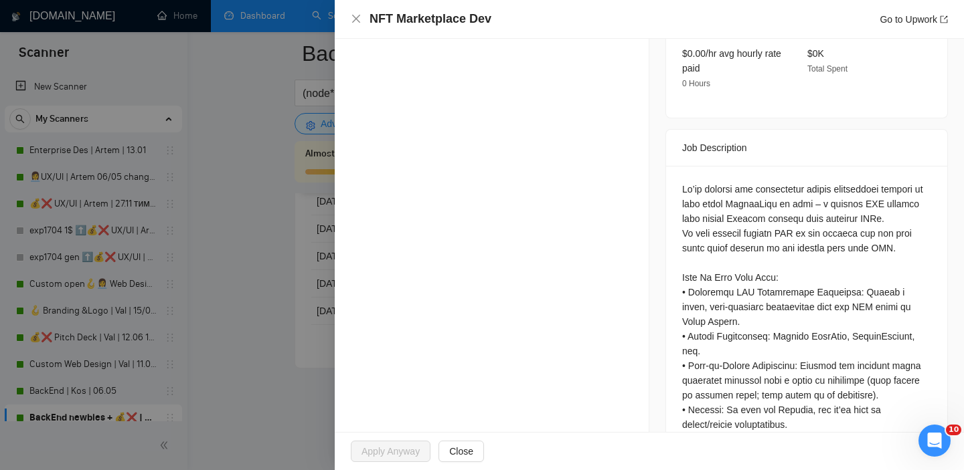
scroll to position [450, 0]
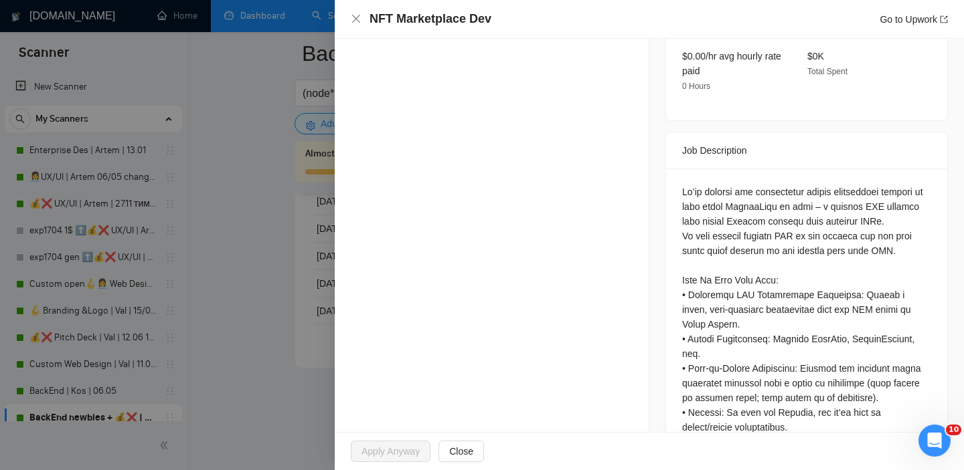
click at [312, 264] on div at bounding box center [482, 235] width 964 height 470
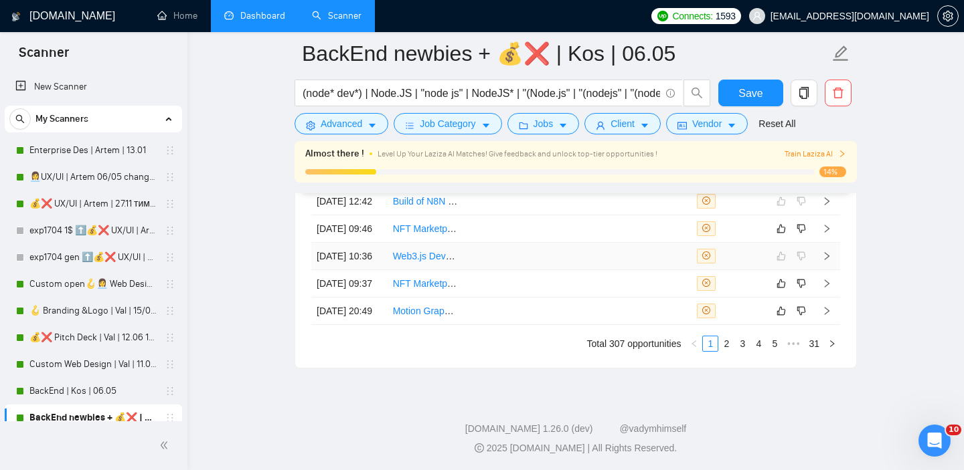
scroll to position [3495, 0]
click at [778, 232] on icon "like" at bounding box center [781, 227] width 9 height 9
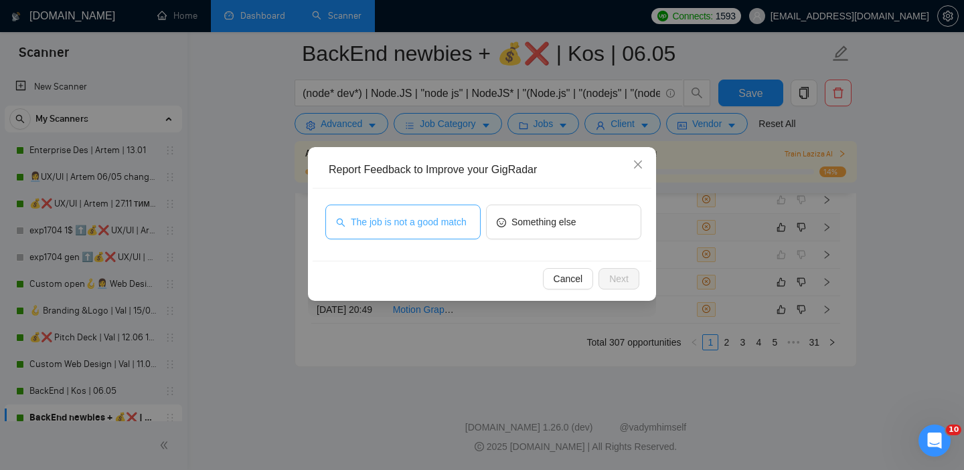
click at [438, 222] on span "The job is not a good match" at bounding box center [409, 222] width 116 height 15
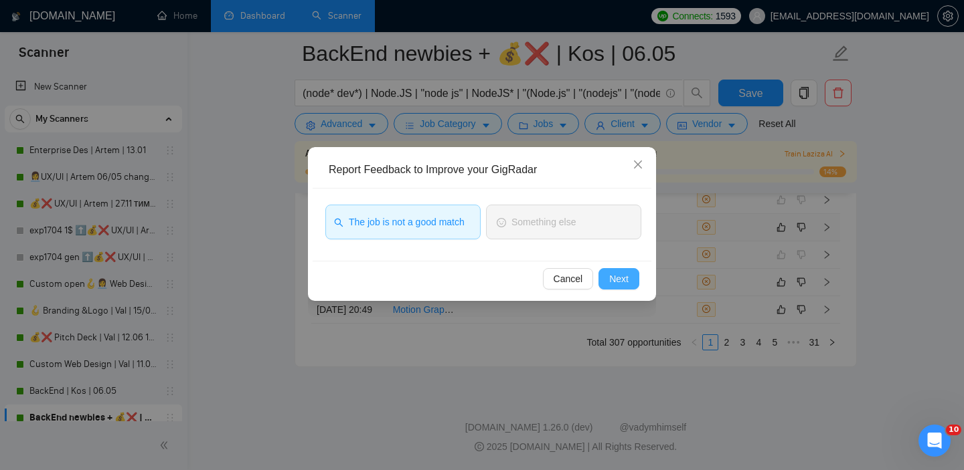
click at [615, 288] on button "Next" at bounding box center [618, 278] width 41 height 21
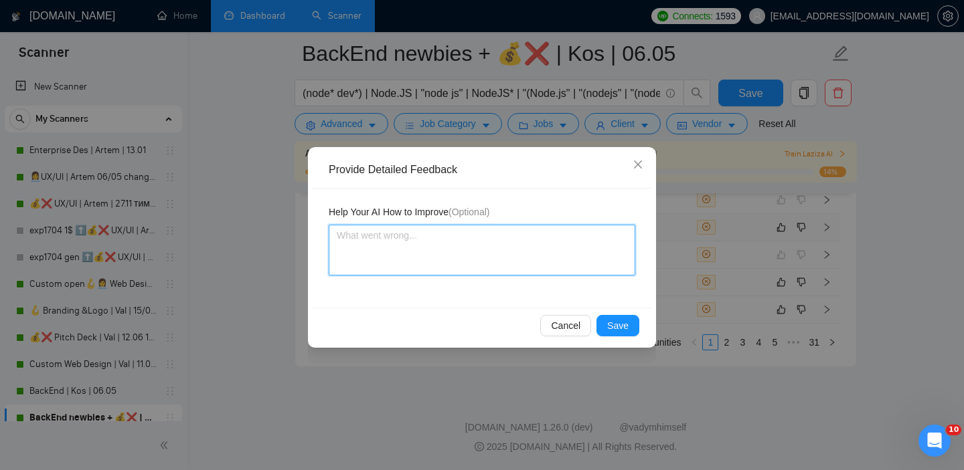
click at [537, 244] on textarea at bounding box center [482, 250] width 307 height 51
type textarea "I"
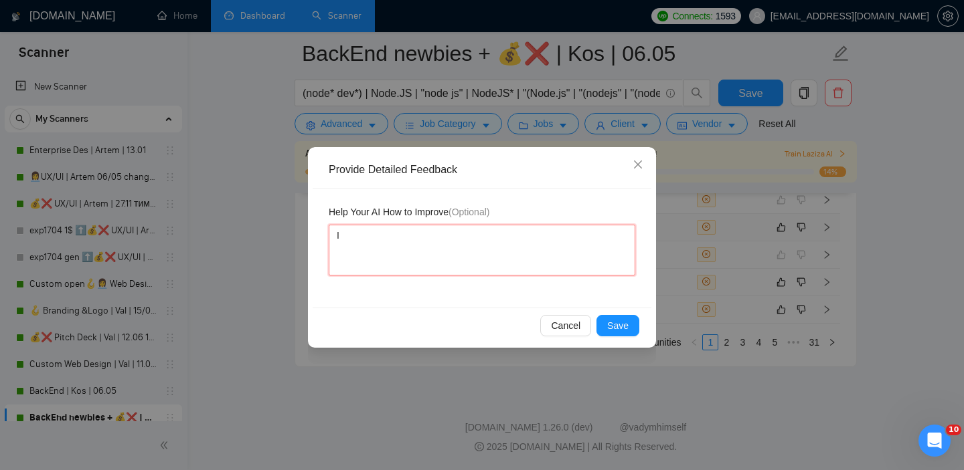
type textarea "I'"
type textarea "I'd"
type textarea "I'd l"
type textarea "I'd li"
type textarea "I'd lie"
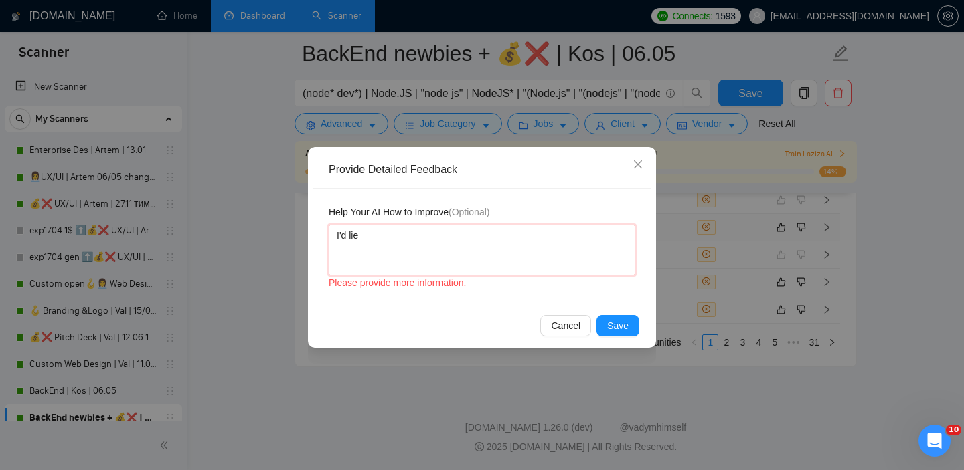
type textarea "I'd liek"
type textarea "I'd lie"
type textarea "I'd li"
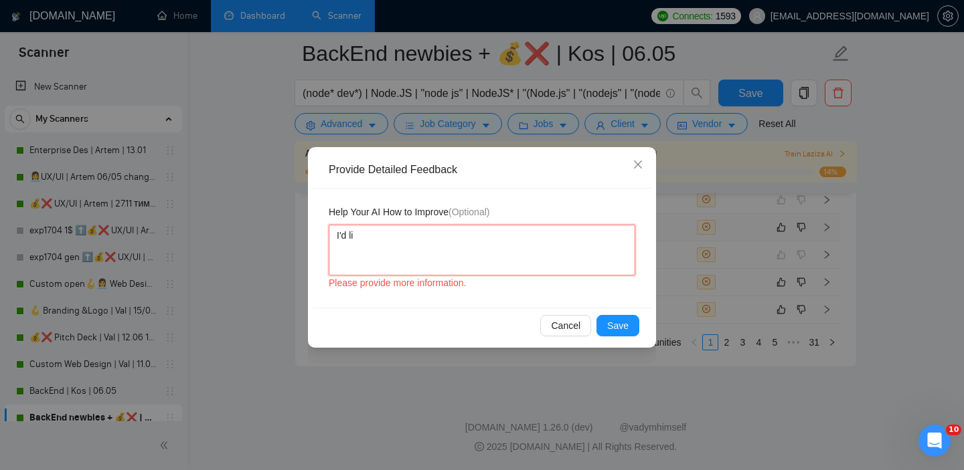
type textarea "I'd lik"
type textarea "I'd likr"
type textarea "I'd likr t"
type textarea "I'd likr to"
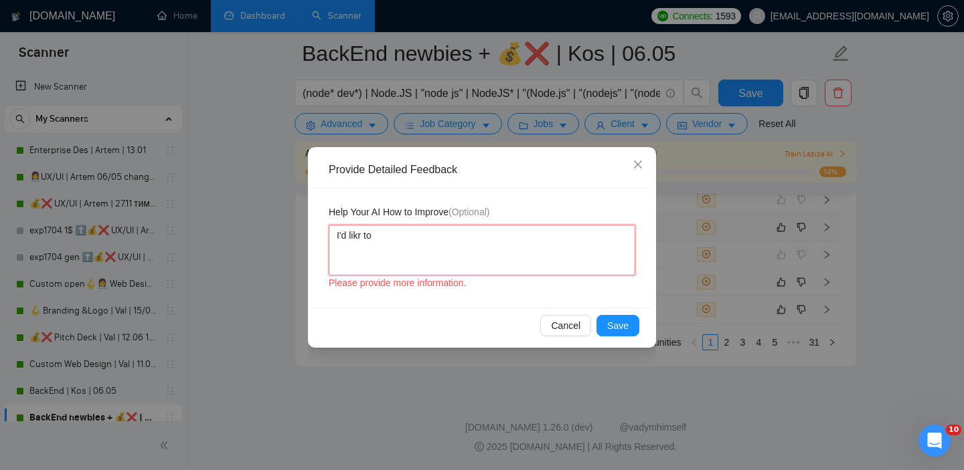
type textarea "I'd likr to"
type textarea "I'd likr to s"
type textarea "I'd likr to sh"
type textarea "I'd likr to shi"
type textarea "I'd likr to ship"
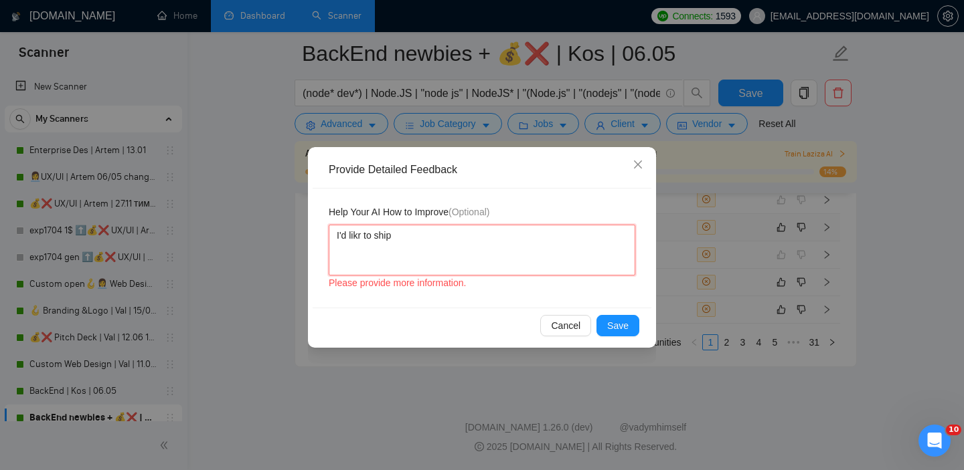
type textarea "I'd likr to ship"
type textarea "I'd likr to shi"
type textarea "I'd likr to sh"
type textarea "I'd likr to s"
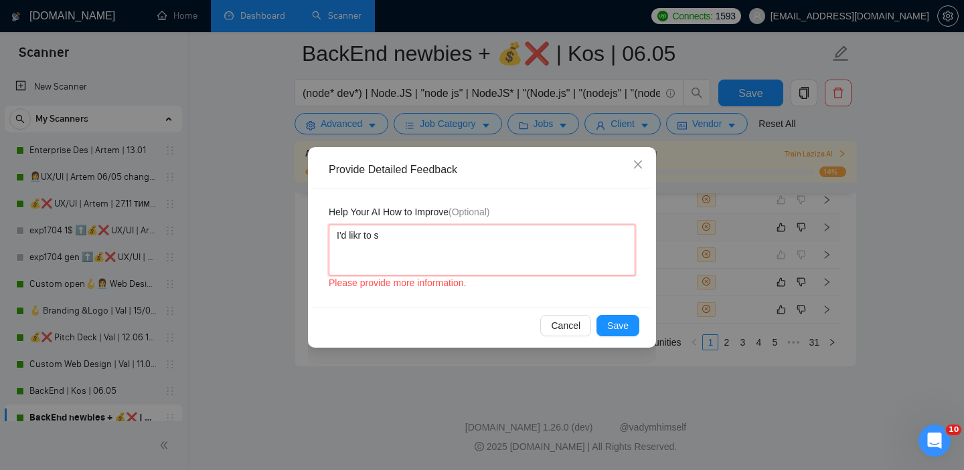
type textarea "I'd likr to sk"
type textarea "I'd likr to ski"
type textarea "I'd likr to skip"
type textarea "I'd likr to skip N"
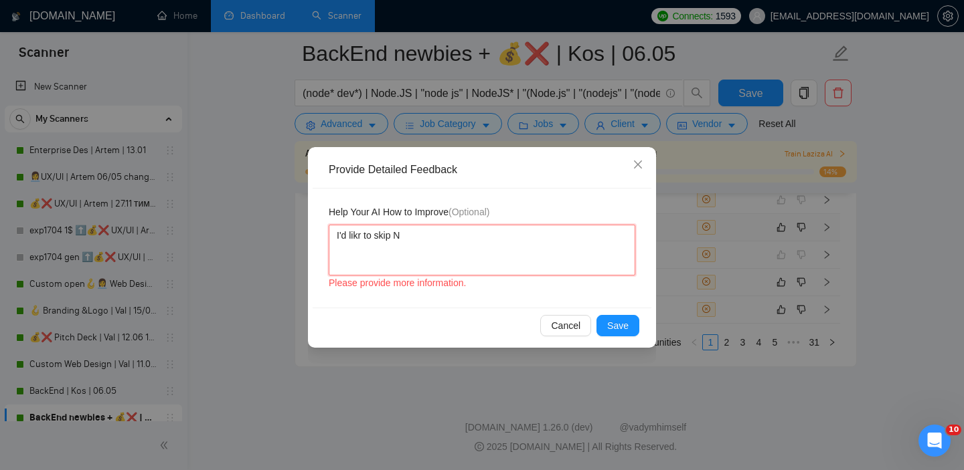
type textarea "I'd likr to skip NF"
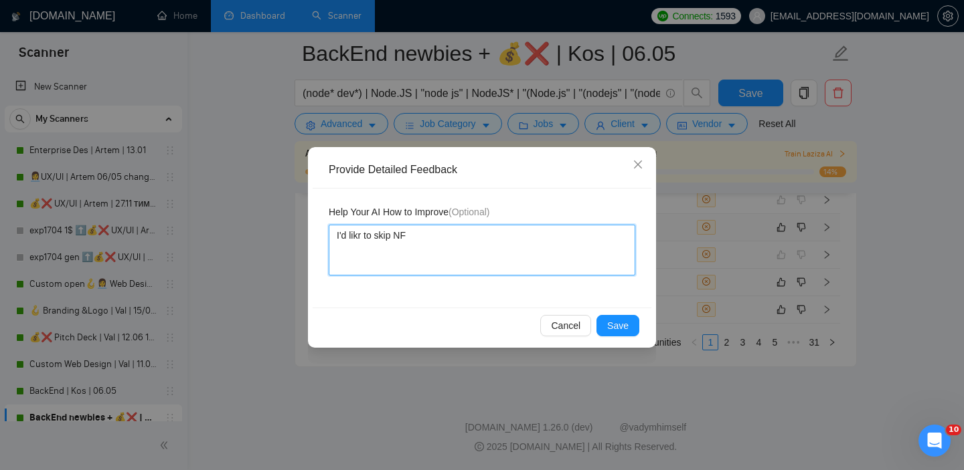
type textarea "I'd likr to skip NF"
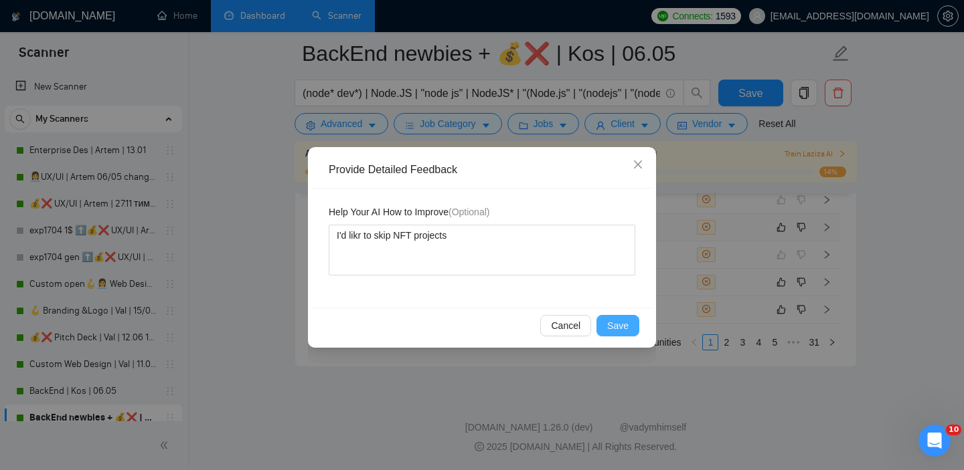
click at [606, 327] on button "Save" at bounding box center [617, 325] width 43 height 21
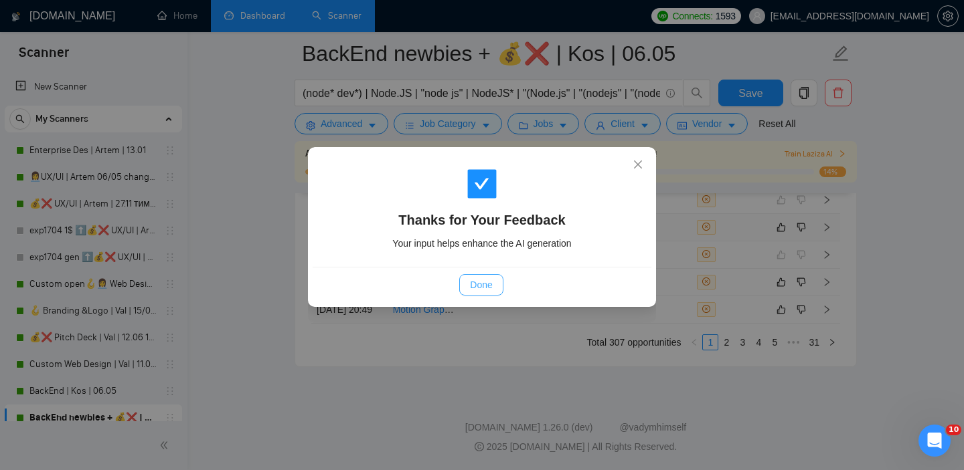
click at [482, 286] on span "Done" at bounding box center [481, 285] width 22 height 15
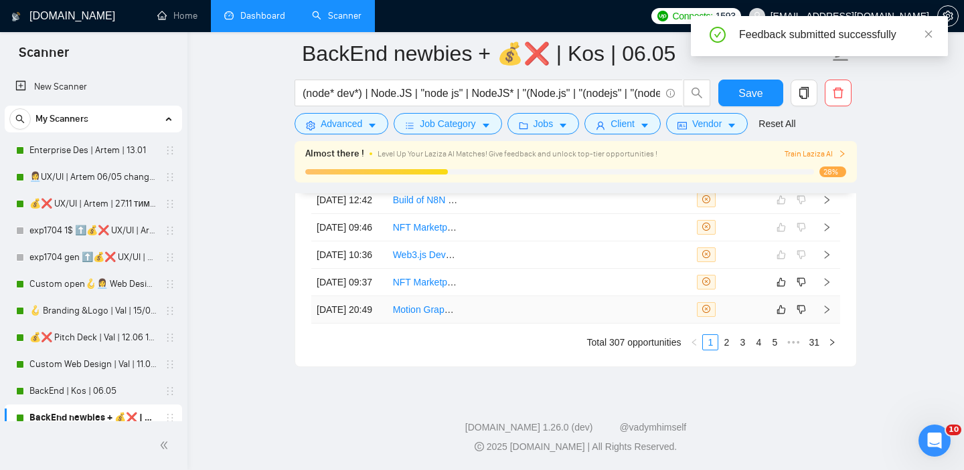
scroll to position [3530, 0]
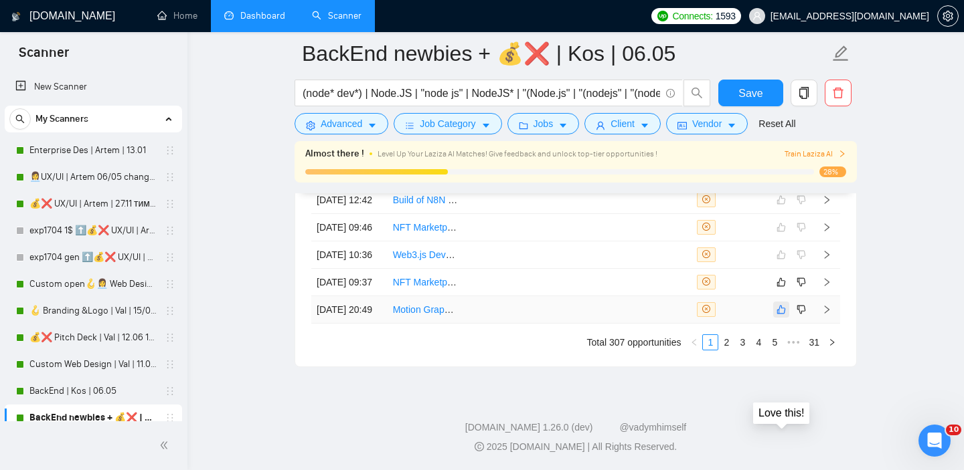
click at [779, 315] on icon "like" at bounding box center [780, 310] width 9 height 11
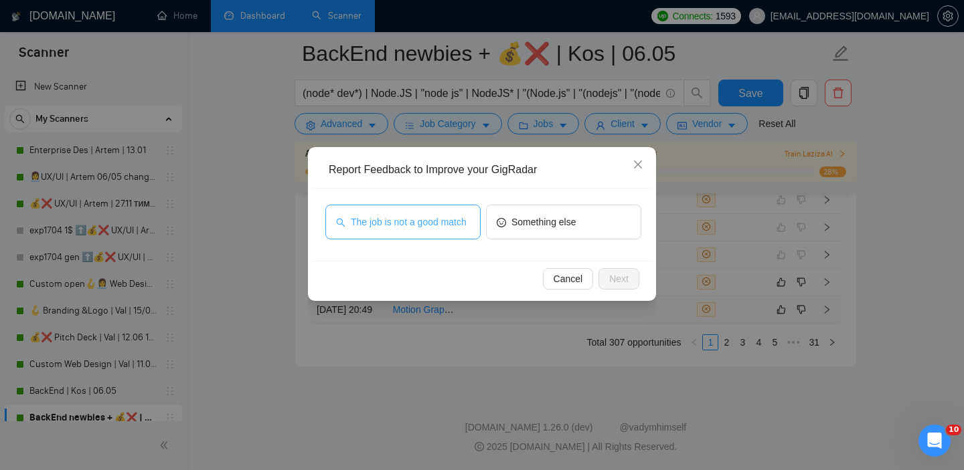
click at [437, 215] on span "The job is not a good match" at bounding box center [409, 222] width 116 height 15
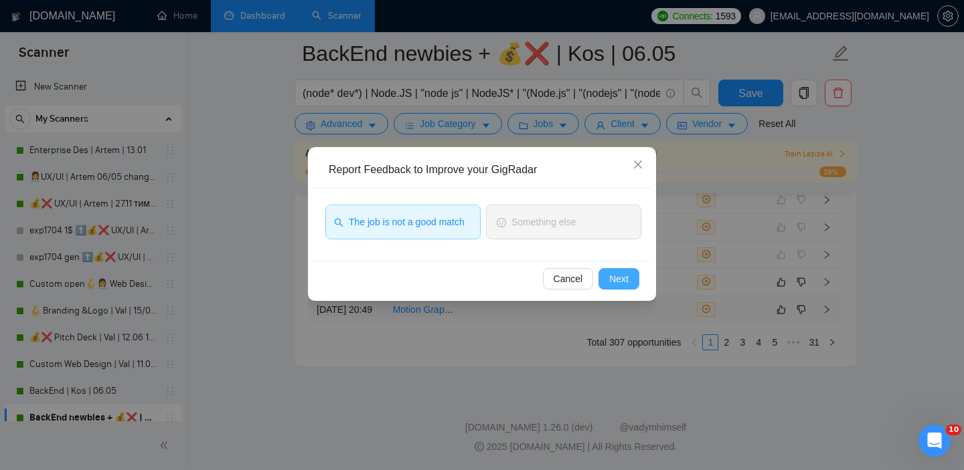
click at [611, 278] on span "Next" at bounding box center [618, 279] width 19 height 15
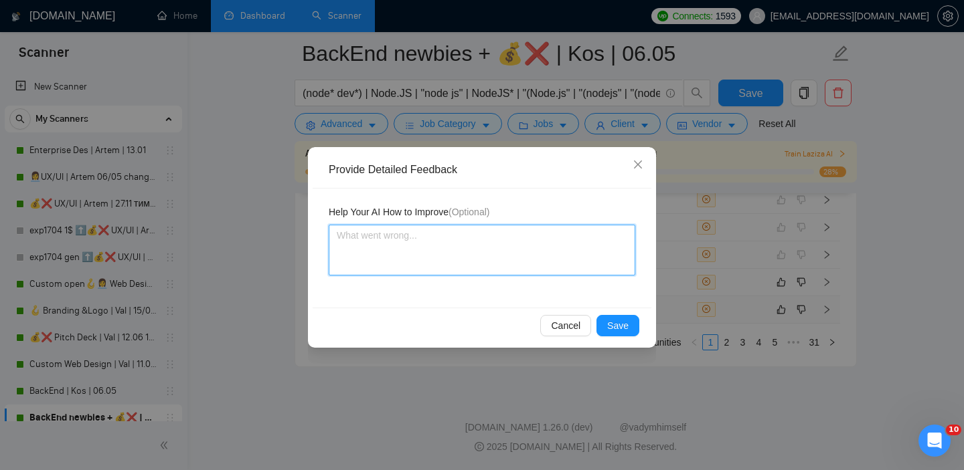
click at [501, 248] on textarea at bounding box center [482, 250] width 307 height 51
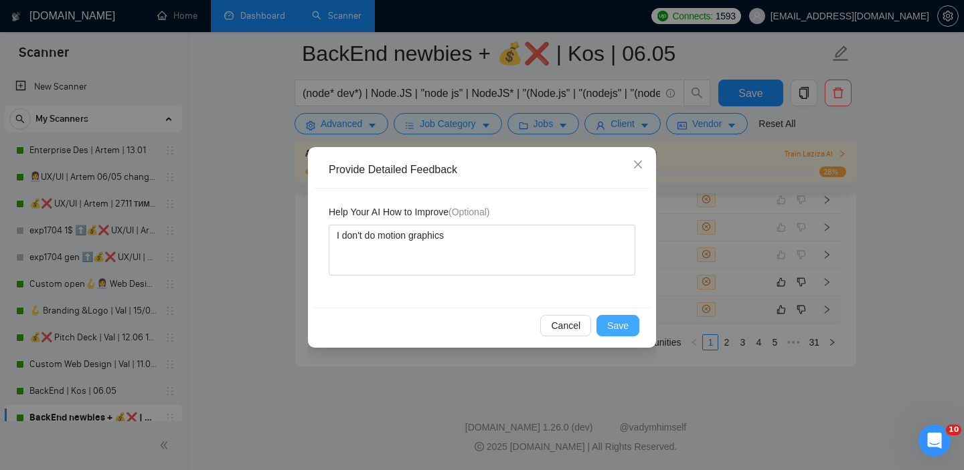
click at [611, 323] on span "Save" at bounding box center [617, 326] width 21 height 15
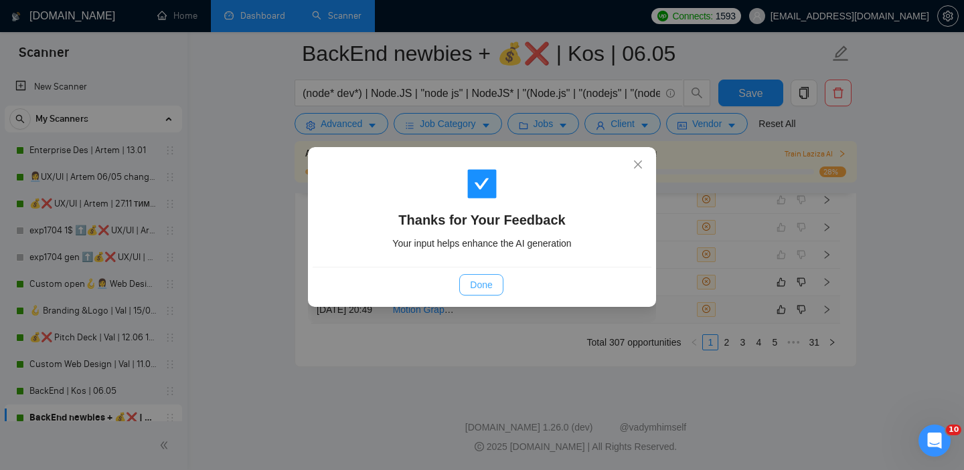
click at [481, 287] on span "Done" at bounding box center [481, 285] width 22 height 15
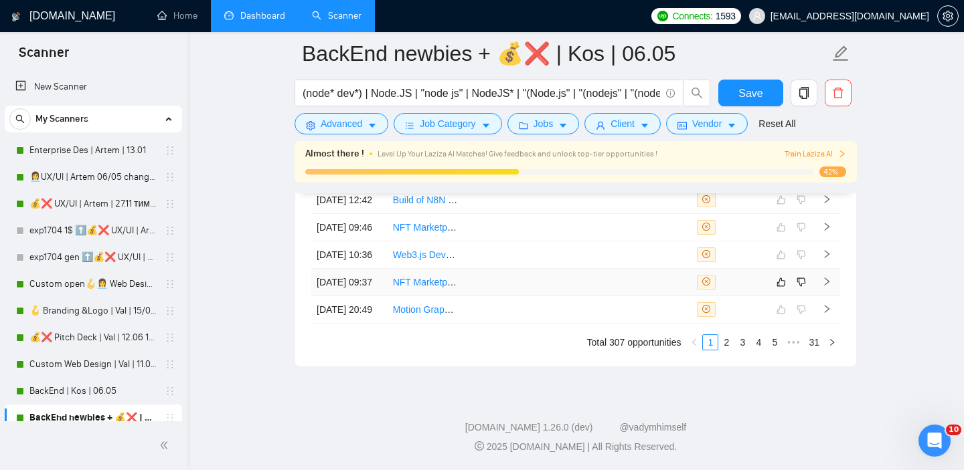
scroll to position [3555, 0]
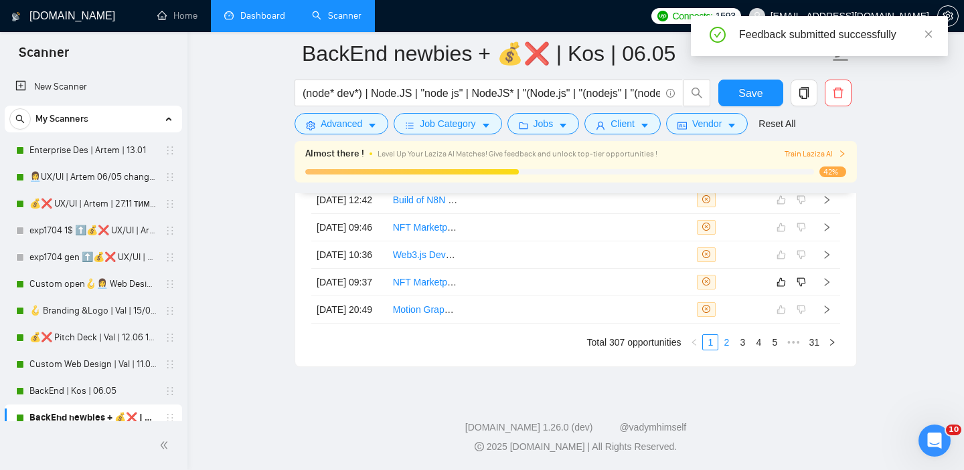
click at [729, 350] on link "2" at bounding box center [726, 342] width 15 height 15
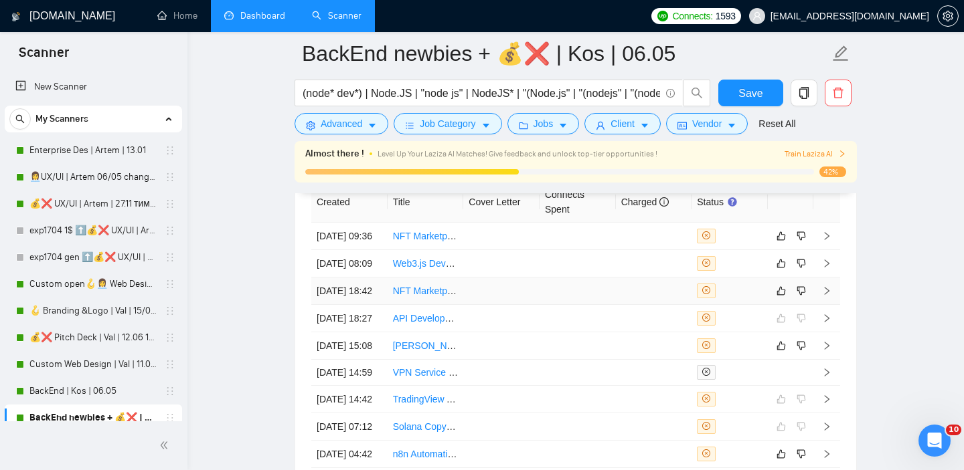
scroll to position [3312, 0]
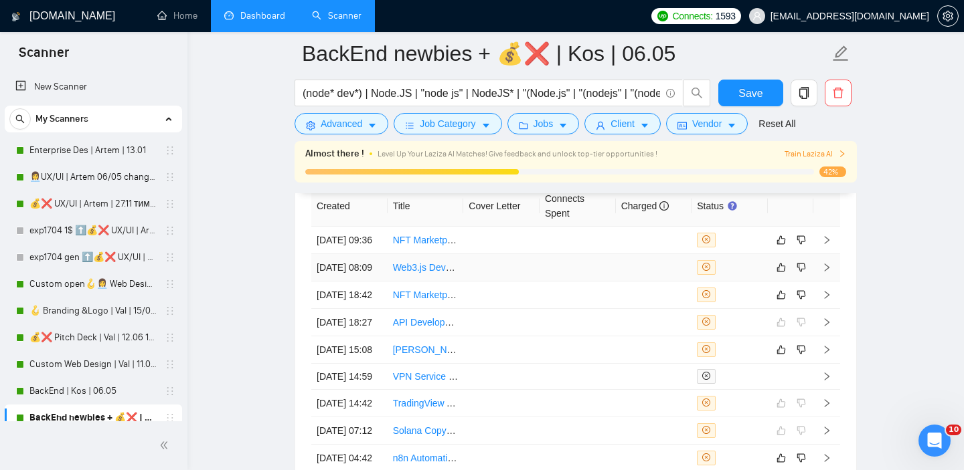
click at [636, 282] on td at bounding box center [654, 267] width 76 height 27
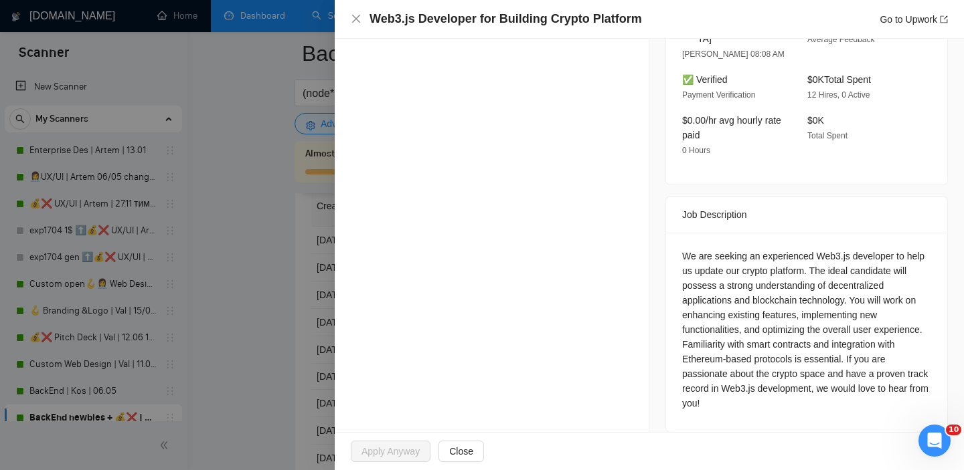
click at [245, 305] on div at bounding box center [482, 235] width 964 height 470
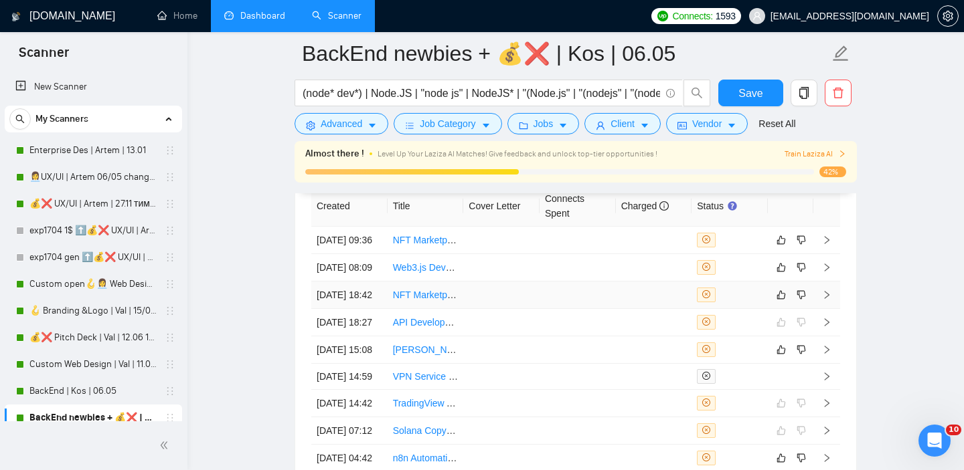
scroll to position [3623, 0]
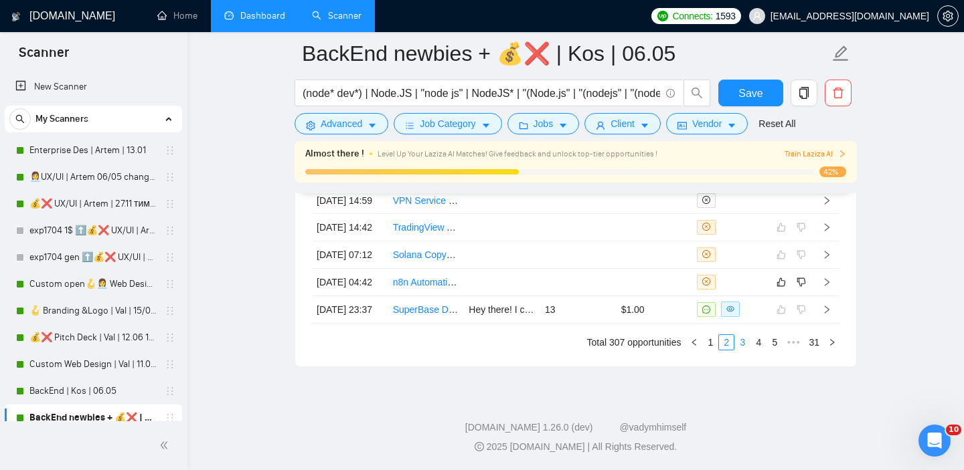
click at [744, 347] on link "3" at bounding box center [742, 342] width 15 height 15
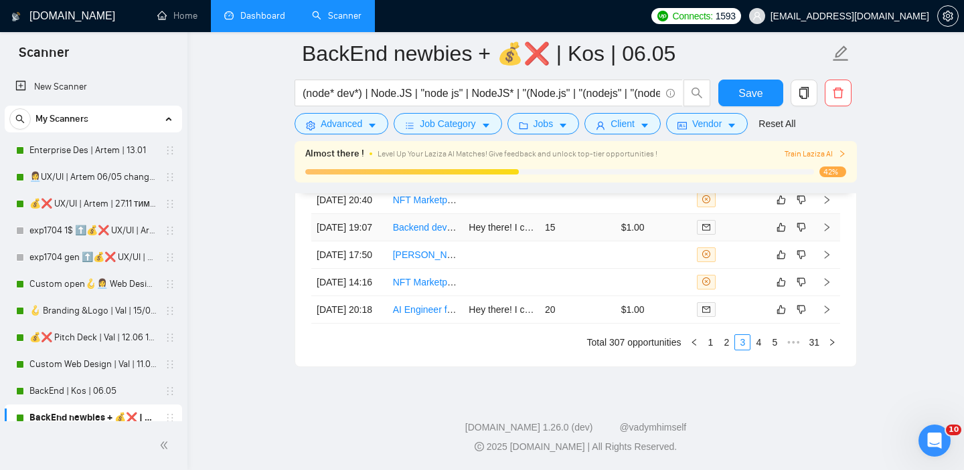
scroll to position [3530, 0]
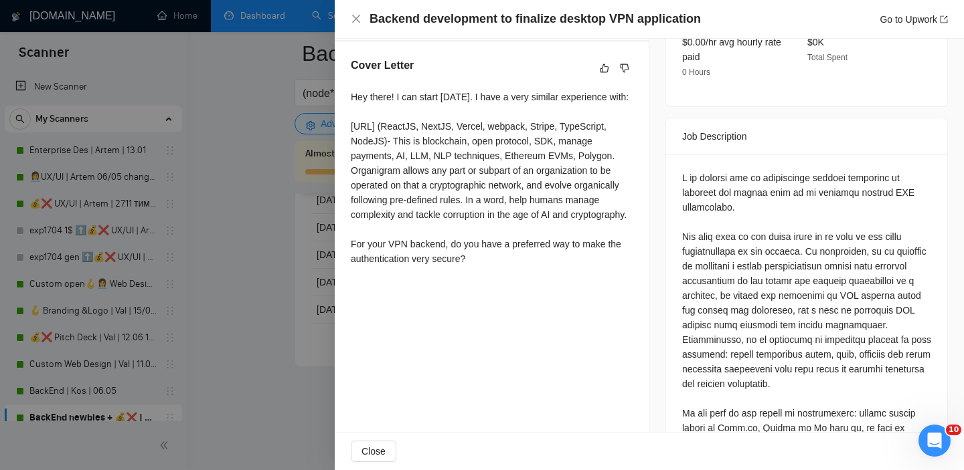
scroll to position [509, 0]
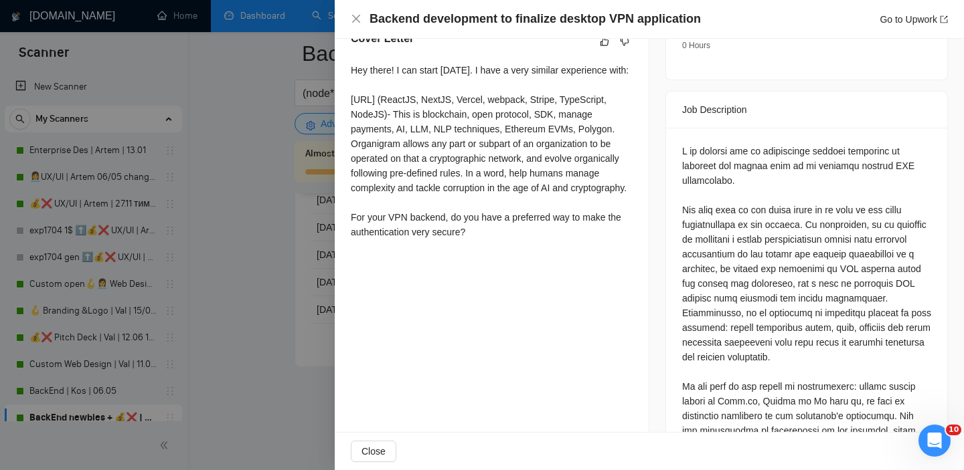
click at [303, 301] on div at bounding box center [482, 235] width 964 height 470
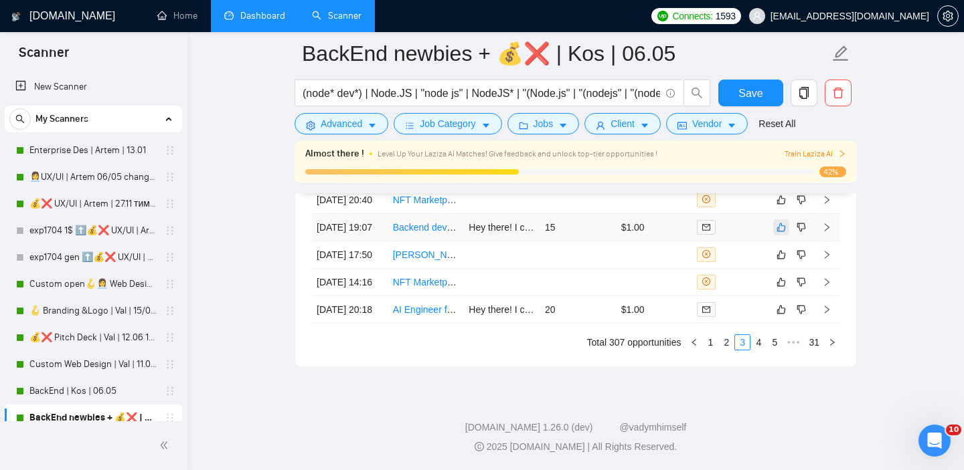
click at [780, 233] on icon "like" at bounding box center [780, 227] width 9 height 11
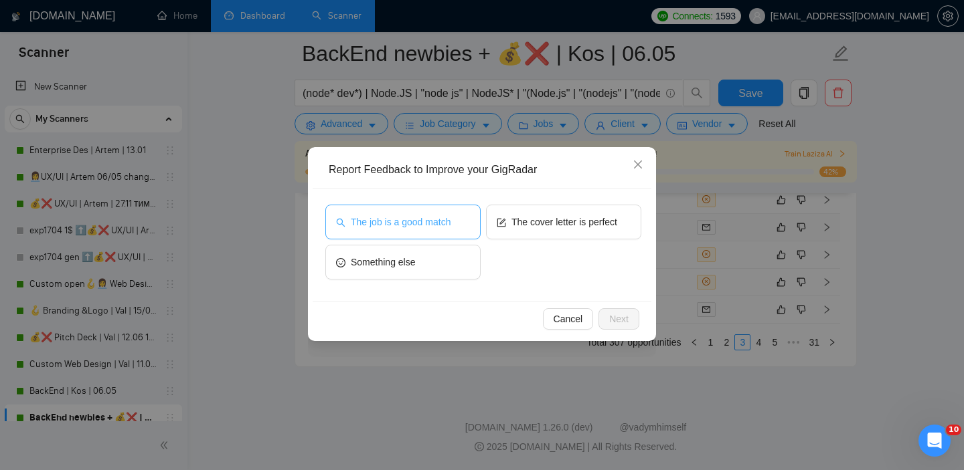
click at [394, 226] on span "The job is a good match" at bounding box center [401, 222] width 100 height 15
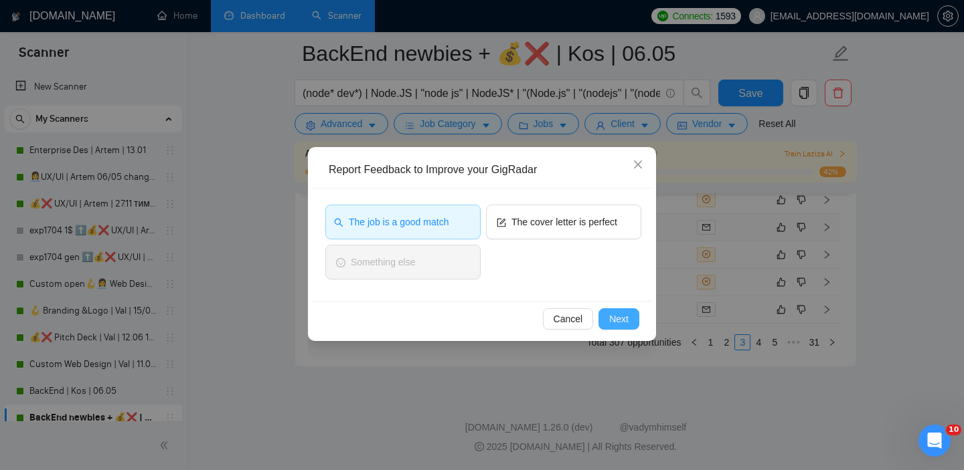
click at [626, 320] on span "Next" at bounding box center [618, 319] width 19 height 15
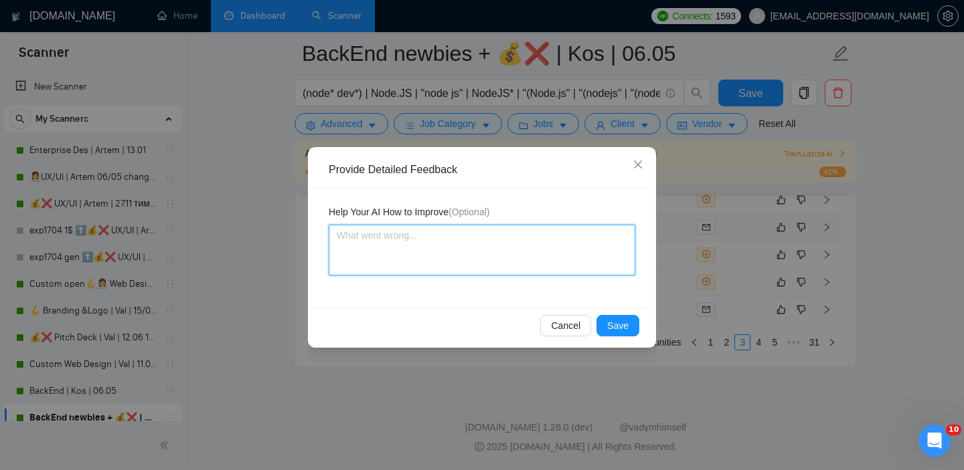
click at [527, 248] on textarea at bounding box center [482, 250] width 307 height 51
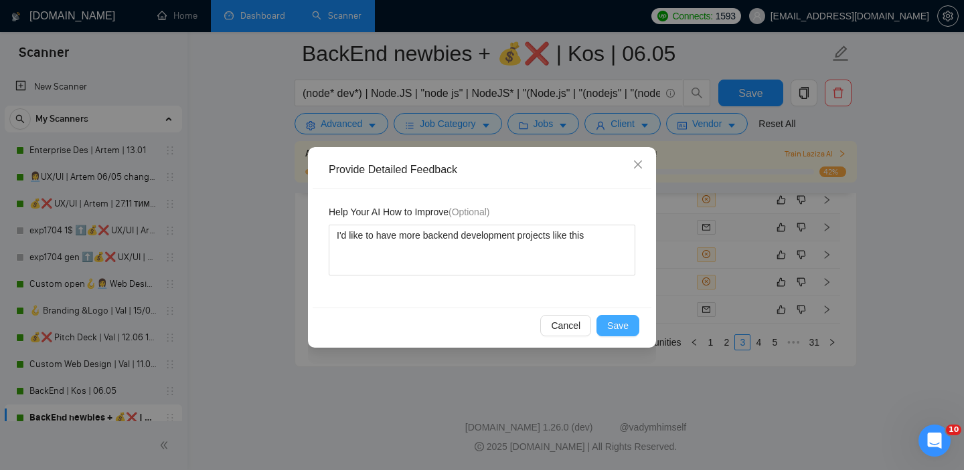
click at [620, 328] on span "Save" at bounding box center [617, 326] width 21 height 15
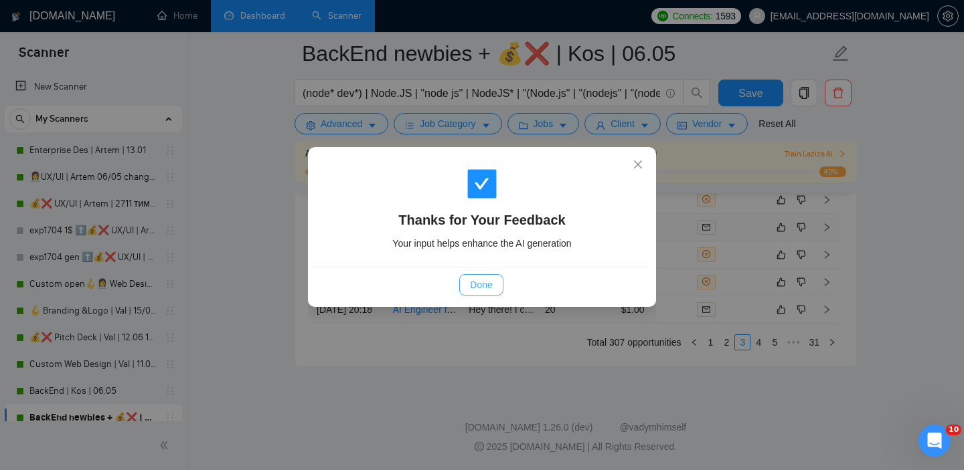
click at [479, 287] on span "Done" at bounding box center [481, 285] width 22 height 15
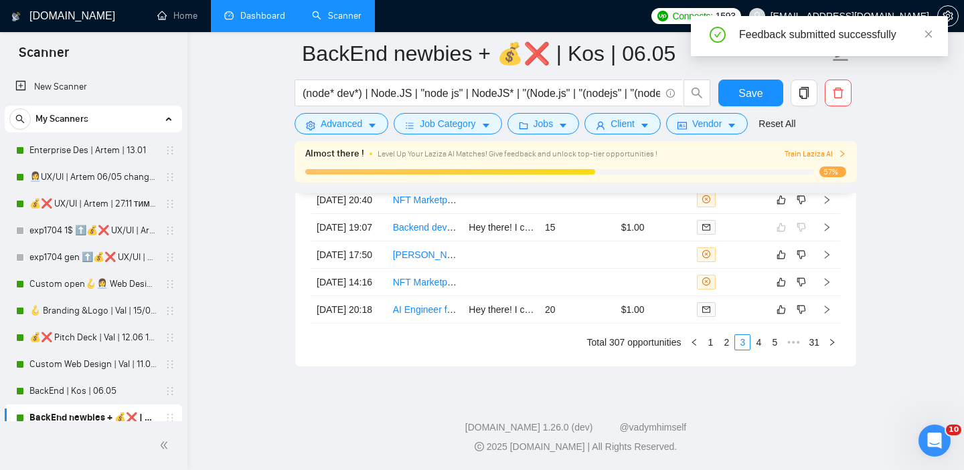
scroll to position [3560, 0]
click at [762, 350] on link "4" at bounding box center [758, 342] width 15 height 15
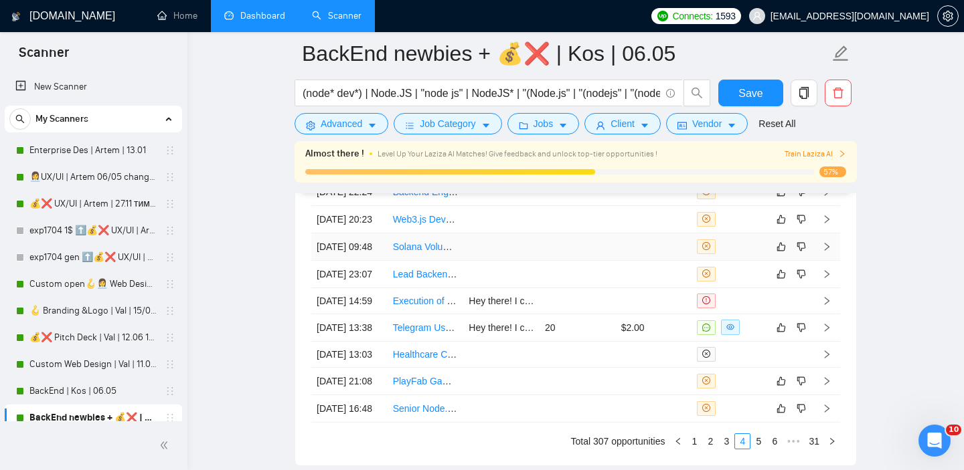
scroll to position [3305, 0]
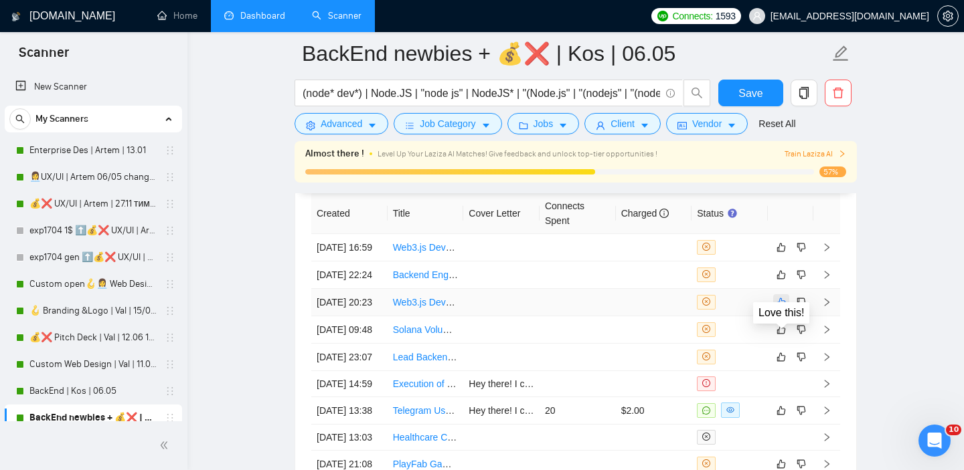
click at [780, 308] on icon "like" at bounding box center [780, 302] width 9 height 11
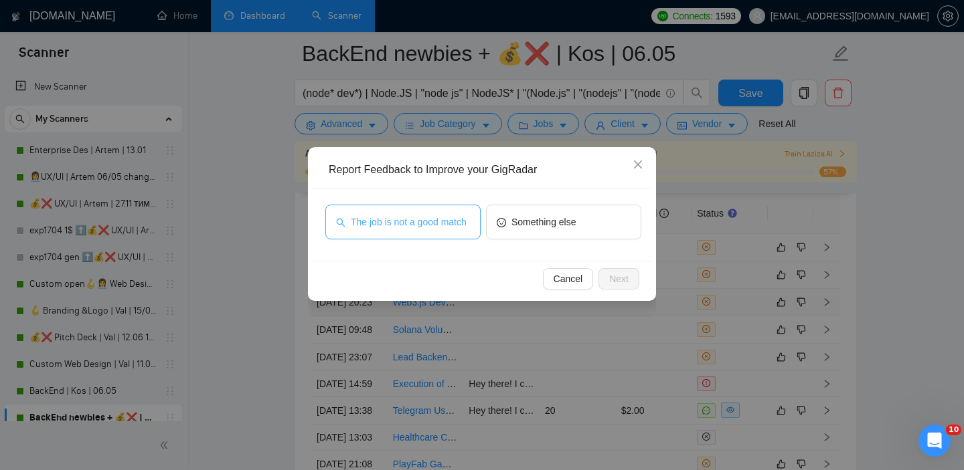
click at [427, 226] on span "The job is not a good match" at bounding box center [409, 222] width 116 height 15
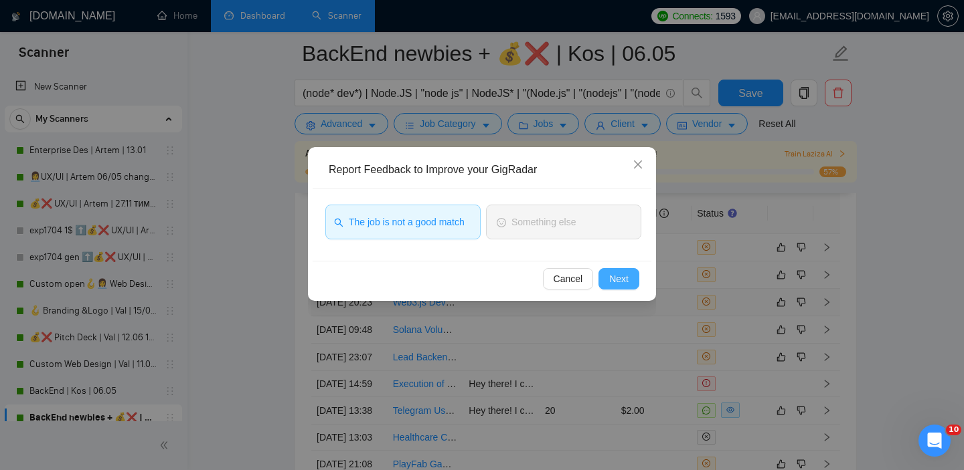
click at [614, 286] on span "Next" at bounding box center [618, 279] width 19 height 15
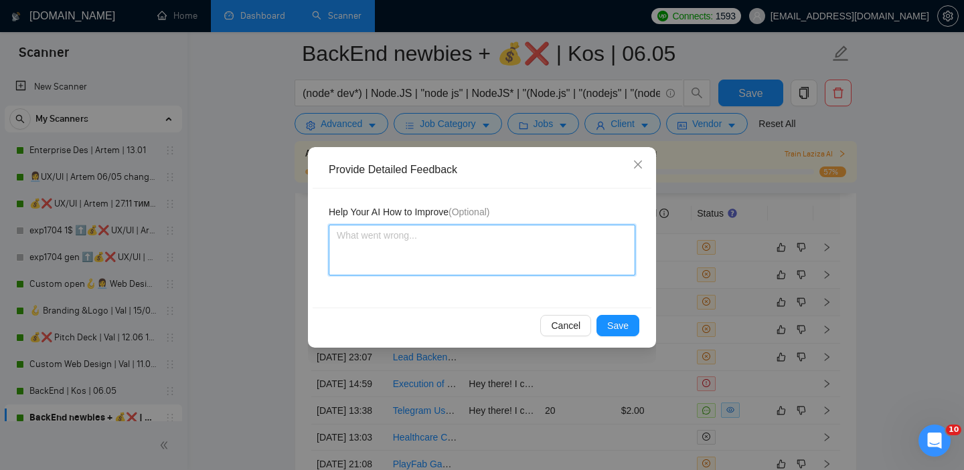
click at [475, 242] on textarea at bounding box center [482, 250] width 307 height 51
click at [489, 243] on textarea "I'd like to skip web3 projects" at bounding box center [482, 250] width 307 height 51
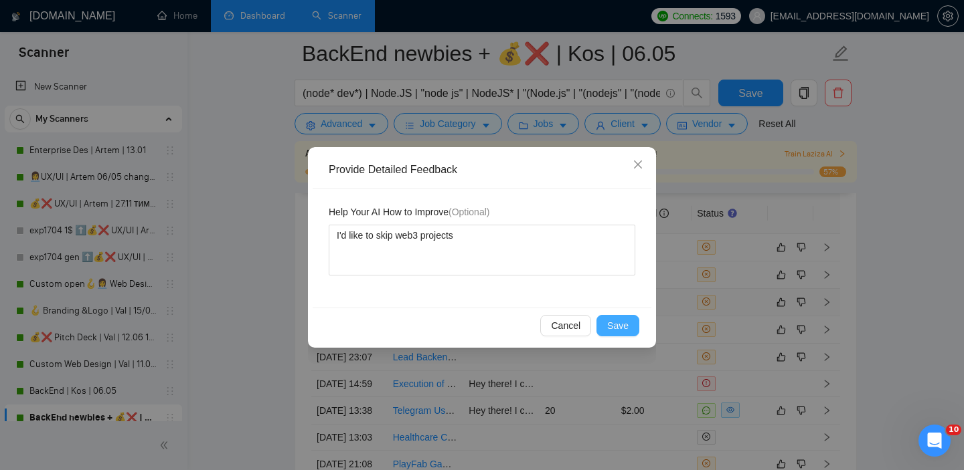
click at [629, 327] on button "Save" at bounding box center [617, 325] width 43 height 21
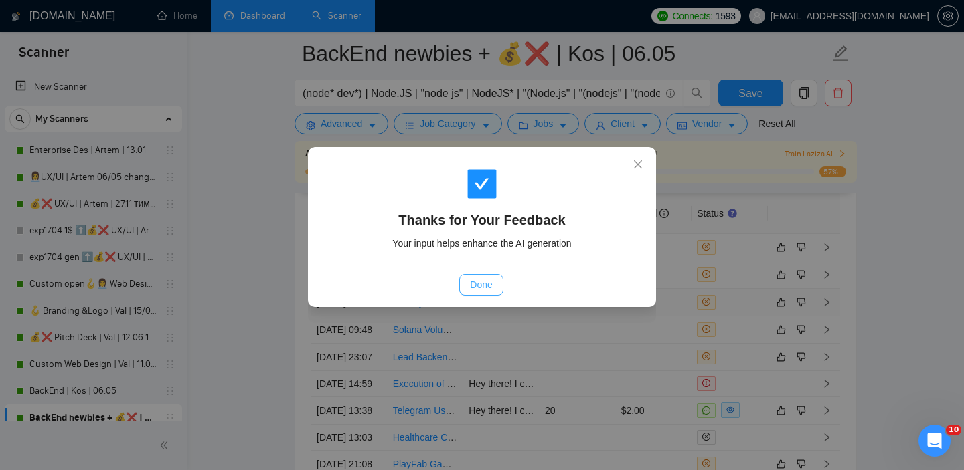
click at [482, 284] on span "Done" at bounding box center [481, 285] width 22 height 15
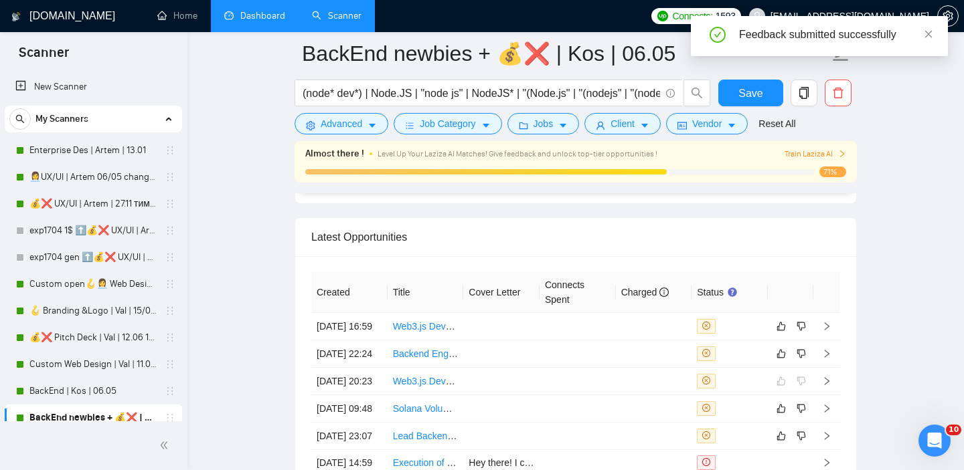
scroll to position [3236, 0]
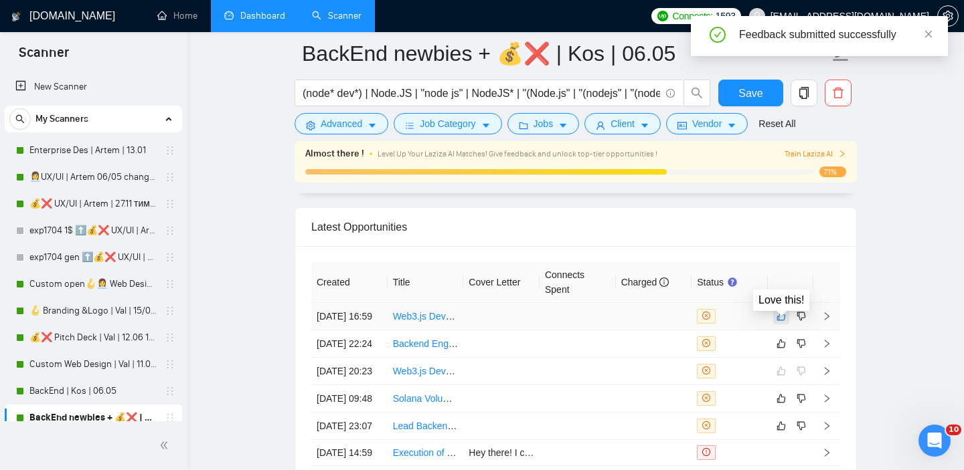
click at [778, 321] on icon "like" at bounding box center [781, 316] width 9 height 9
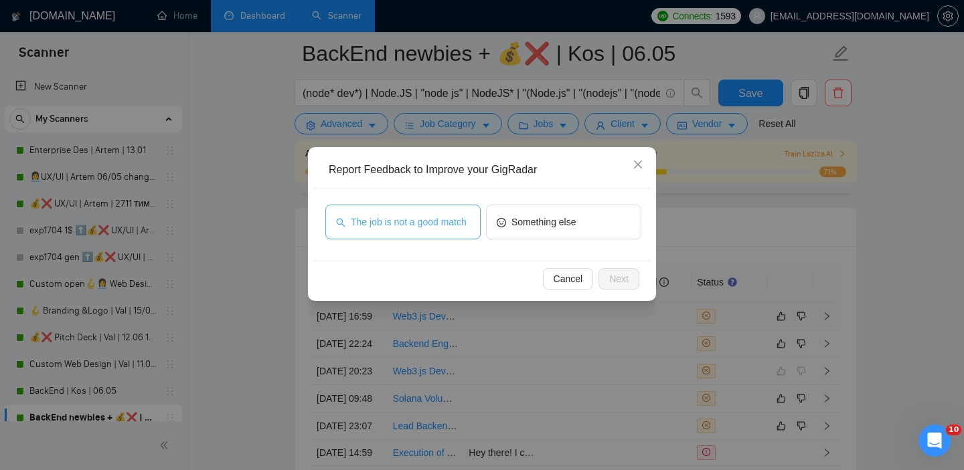
click at [383, 230] on span "The job is not a good match" at bounding box center [409, 222] width 116 height 15
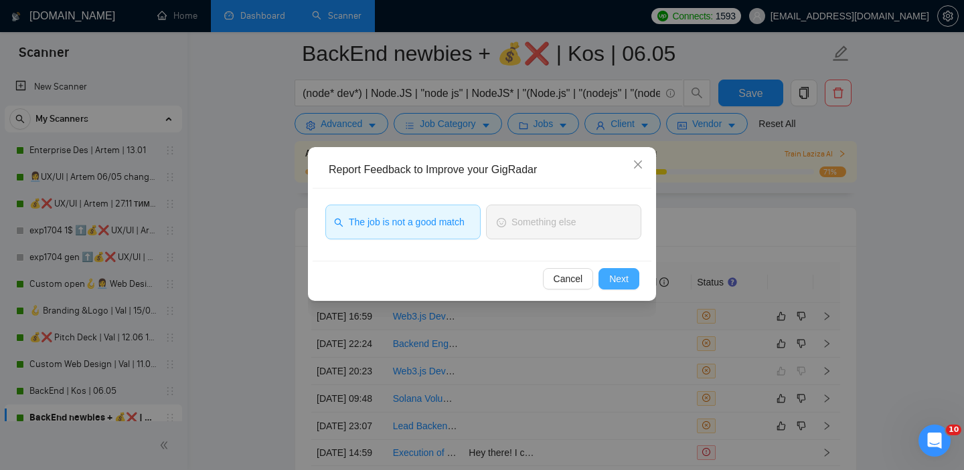
click at [626, 276] on span "Next" at bounding box center [618, 279] width 19 height 15
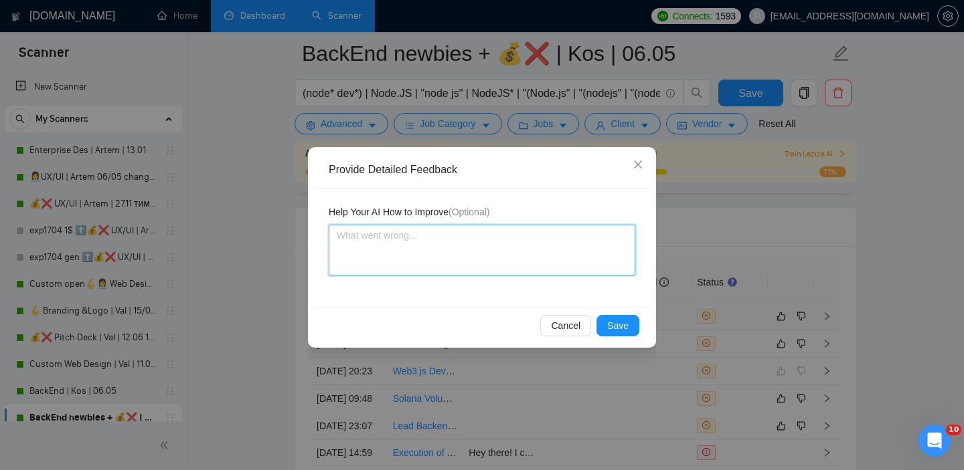
click at [431, 246] on textarea at bounding box center [482, 250] width 307 height 51
paste textarea "I'd like to skip web3 projects"
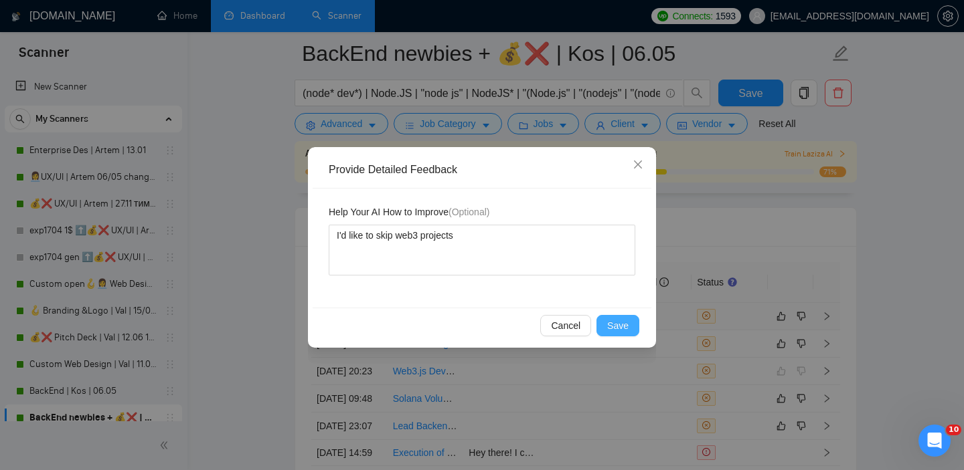
click at [616, 328] on span "Save" at bounding box center [617, 326] width 21 height 15
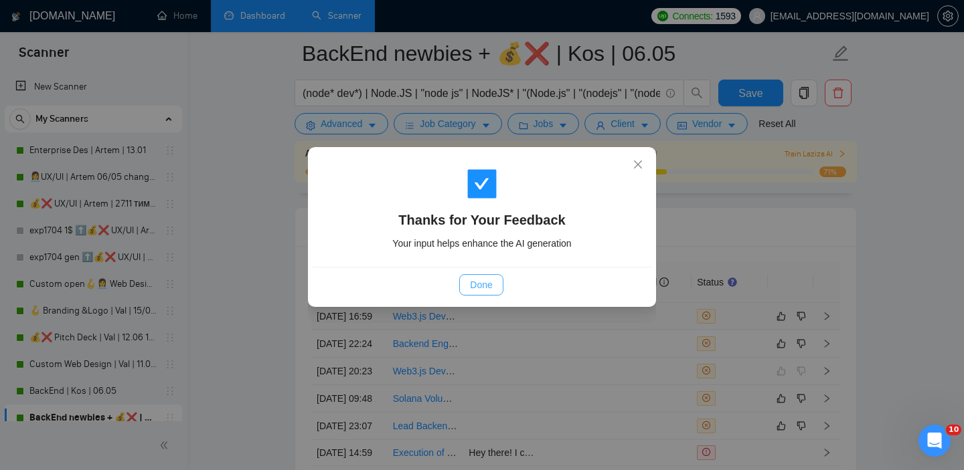
click at [480, 288] on span "Done" at bounding box center [481, 285] width 22 height 15
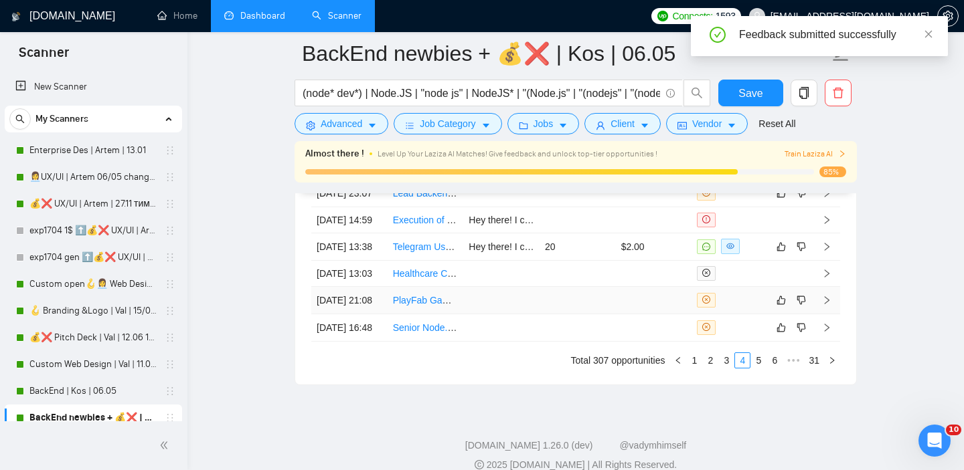
scroll to position [3568, 0]
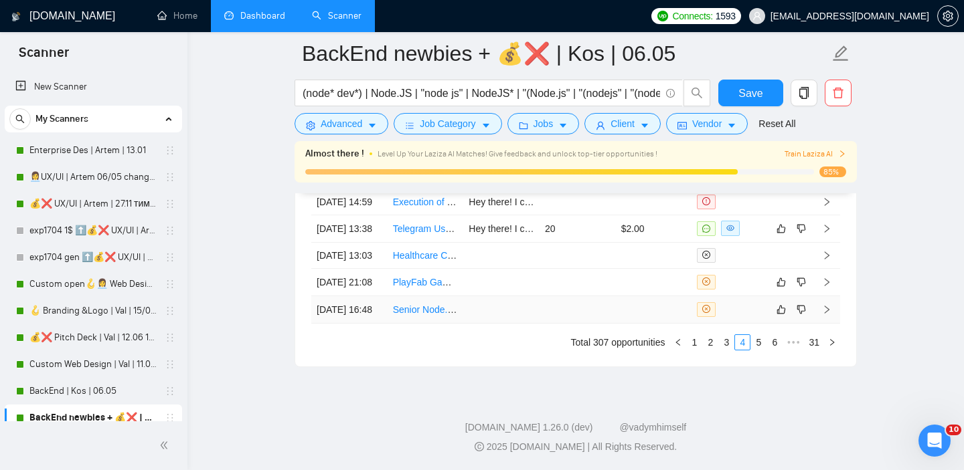
click at [740, 317] on div at bounding box center [730, 310] width 66 height 15
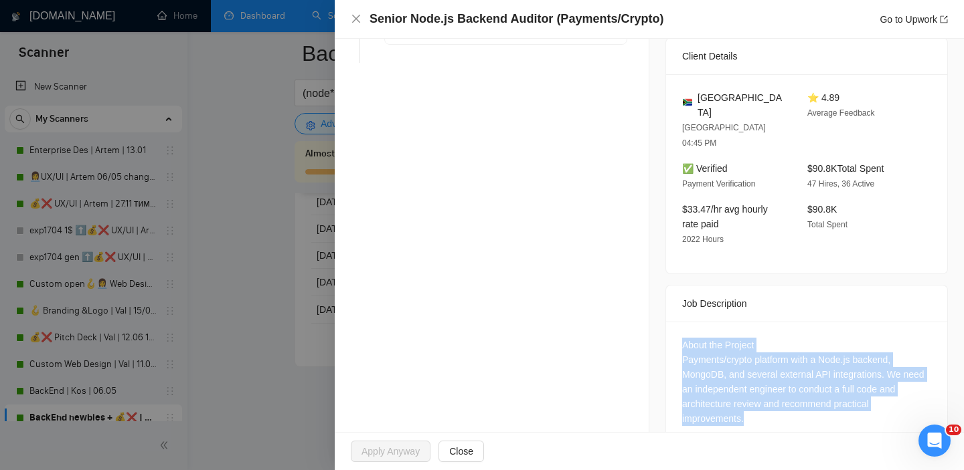
drag, startPoint x: 681, startPoint y: 318, endPoint x: 768, endPoint y: 398, distance: 118.4
click at [768, 398] on div "About the Project Payments/crypto platform with a Node.js backend, MongoDB, and…" at bounding box center [806, 385] width 281 height 126
click at [764, 387] on div "About the Project Payments/crypto platform with a Node.js backend, MongoDB, and…" at bounding box center [806, 382] width 249 height 88
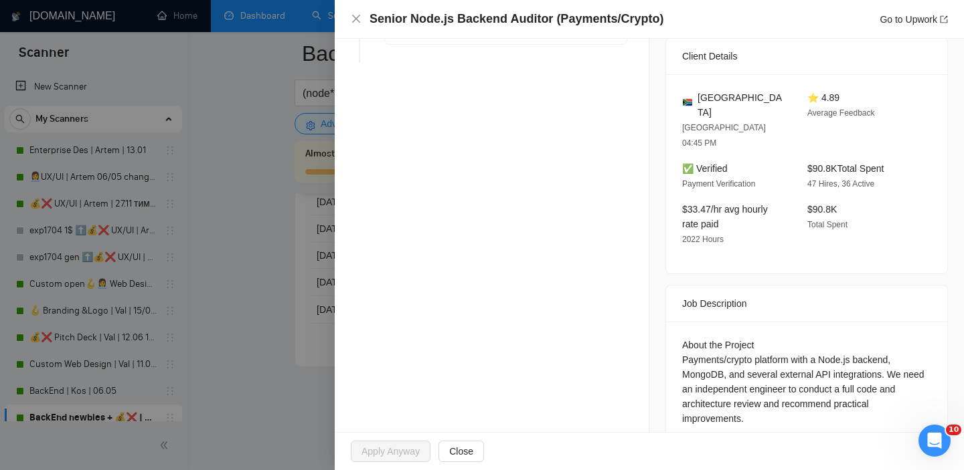
click at [749, 338] on div "About the Project Payments/crypto platform with a Node.js backend, MongoDB, and…" at bounding box center [806, 382] width 249 height 88
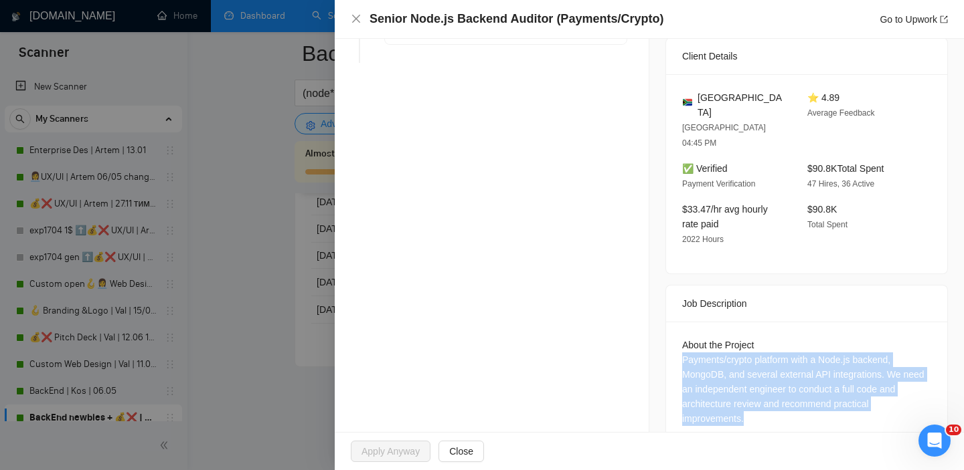
click at [749, 338] on div "About the Project Payments/crypto platform with a Node.js backend, MongoDB, and…" at bounding box center [806, 382] width 249 height 88
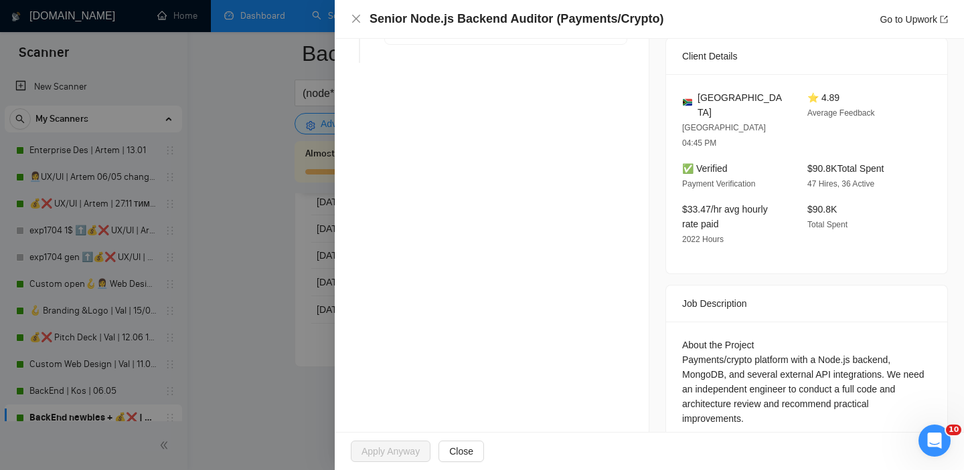
click at [738, 341] on div "About the Project Payments/crypto platform with a Node.js backend, MongoDB, and…" at bounding box center [806, 382] width 249 height 88
drag, startPoint x: 680, startPoint y: 325, endPoint x: 761, endPoint y: 334, distance: 81.5
click at [761, 334] on div "About the Project Payments/crypto platform with a Node.js backend, MongoDB, and…" at bounding box center [806, 385] width 281 height 126
click at [761, 338] on div "About the Project Payments/crypto platform with a Node.js backend, MongoDB, and…" at bounding box center [806, 382] width 249 height 88
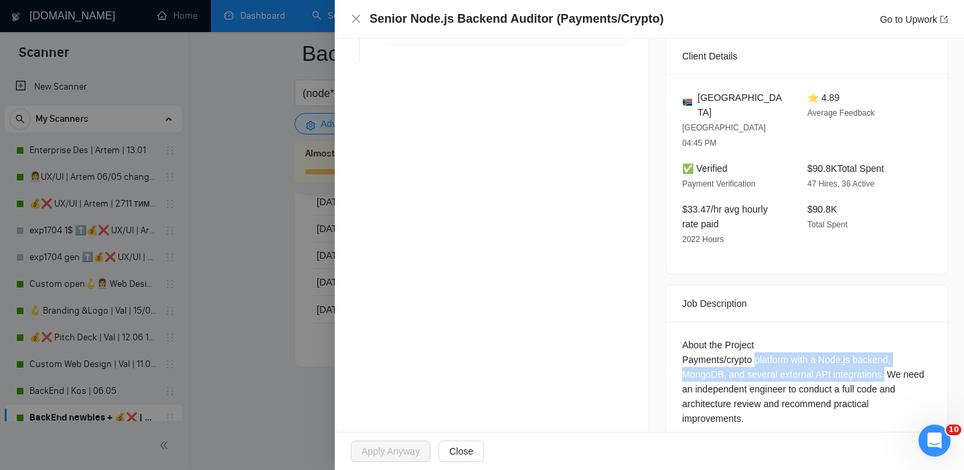
drag, startPoint x: 760, startPoint y: 325, endPoint x: 889, endPoint y: 339, distance: 130.6
click at [889, 339] on div "About the Project Payments/crypto platform with a Node.js backend, MongoDB, and…" at bounding box center [806, 382] width 249 height 88
copy div "platform with a Node.js backend, MongoDB, and several external API integrations."
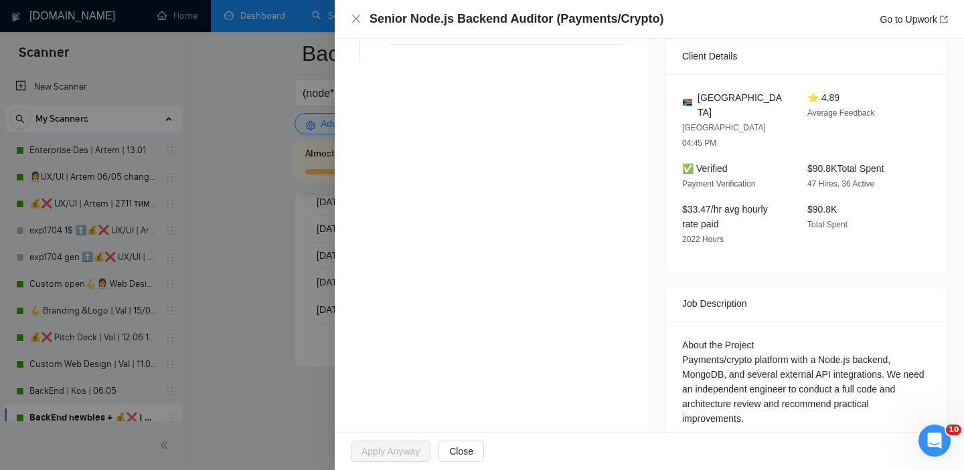
drag, startPoint x: 309, startPoint y: 315, endPoint x: 321, endPoint y: 314, distance: 12.1
click at [309, 314] on div at bounding box center [482, 235] width 964 height 470
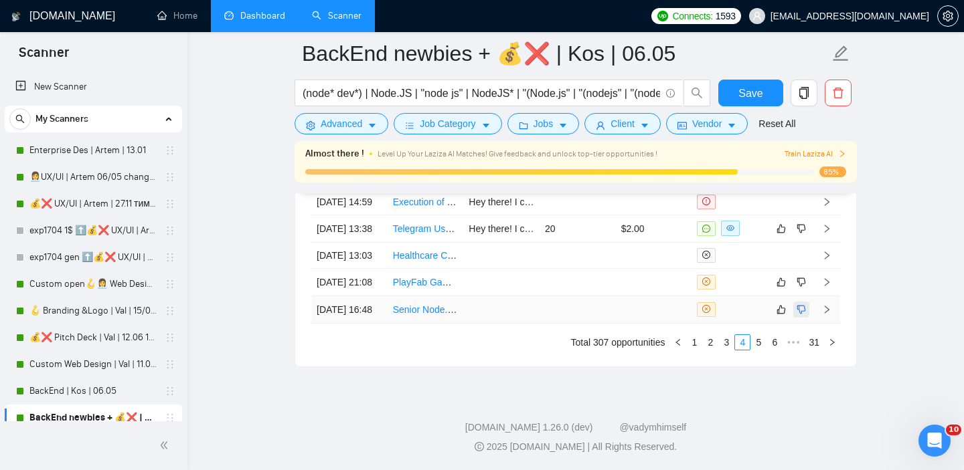
click at [799, 314] on icon "dislike" at bounding box center [801, 309] width 9 height 9
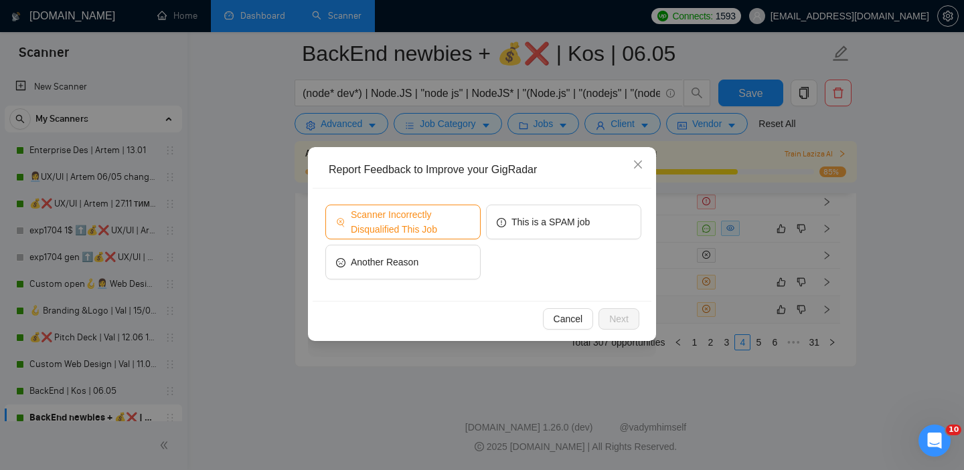
click at [430, 223] on span "Scanner Incorrectly Disqualified This Job" at bounding box center [410, 221] width 119 height 29
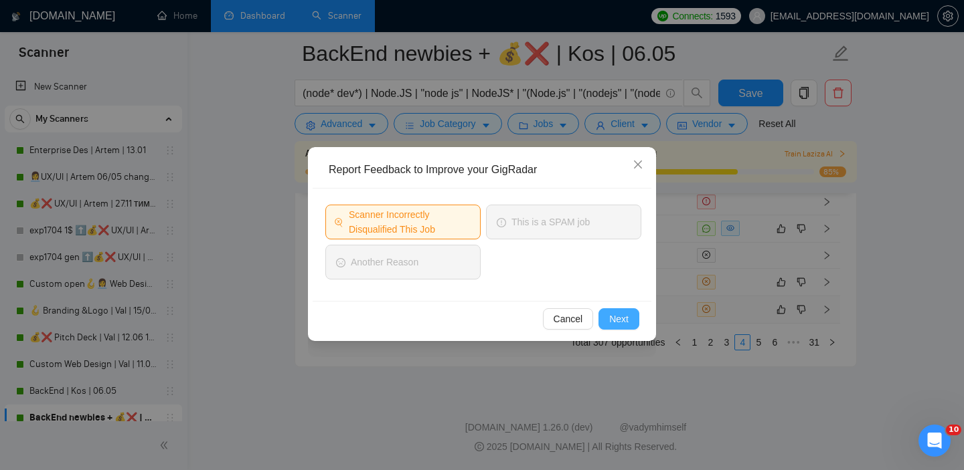
click at [620, 321] on span "Next" at bounding box center [618, 319] width 19 height 15
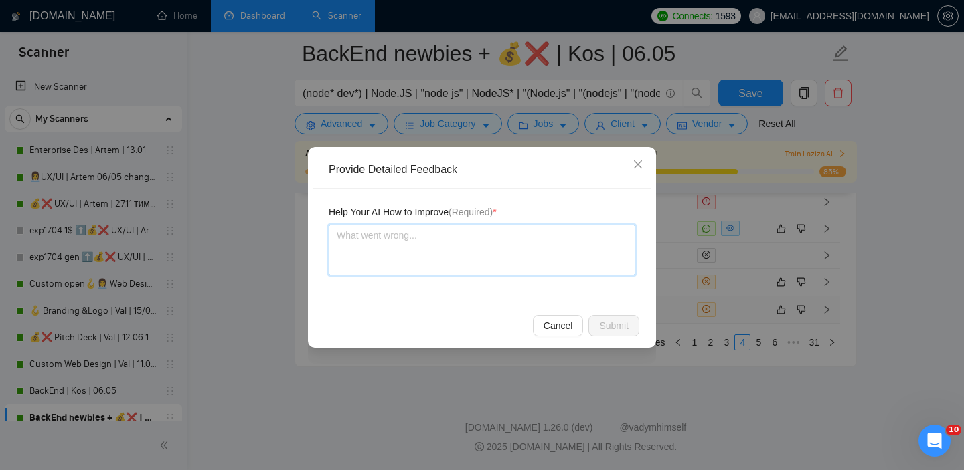
click at [489, 269] on textarea at bounding box center [482, 250] width 307 height 51
paste textarea "platform with a Node.js backend, MongoDB, and several external API integrations."
click at [330, 235] on textarea "platform with a Node.js backend, MongoDB, and several external API integrations." at bounding box center [482, 250] width 307 height 51
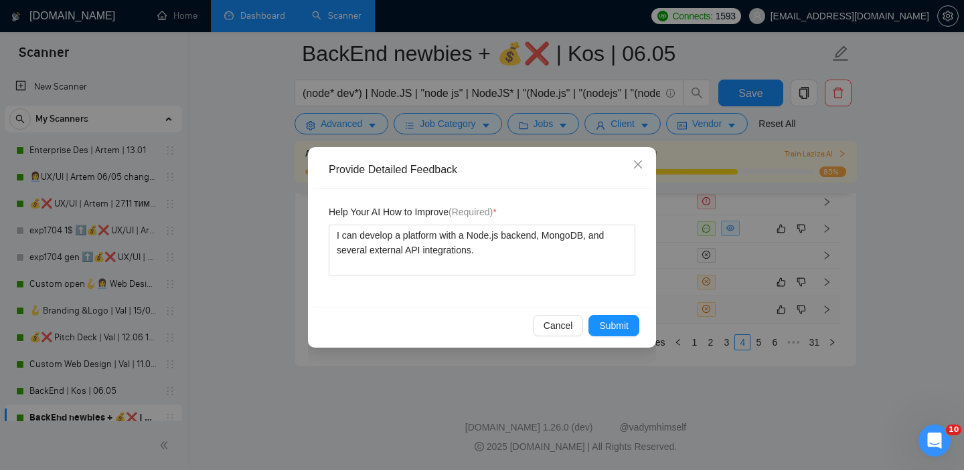
click at [624, 339] on div "Cancel Submit" at bounding box center [482, 325] width 339 height 35
click at [620, 328] on span "Submit" at bounding box center [613, 326] width 29 height 15
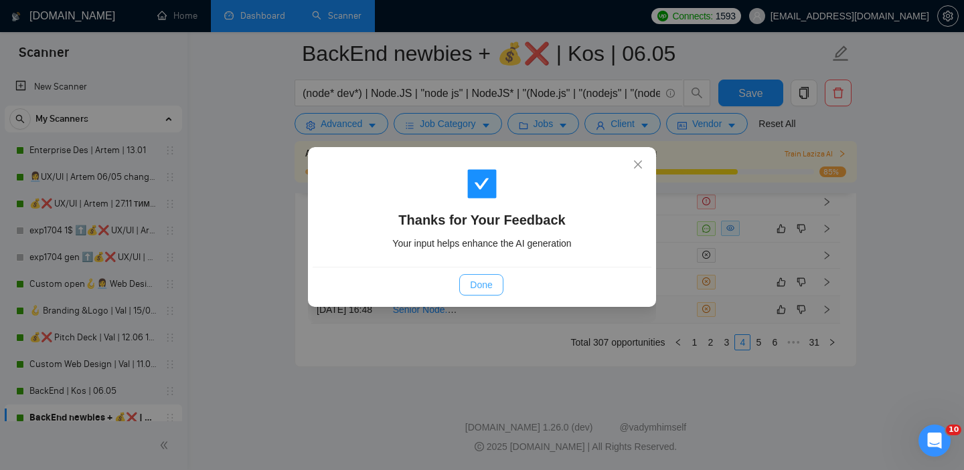
click at [491, 281] on span "Done" at bounding box center [481, 285] width 22 height 15
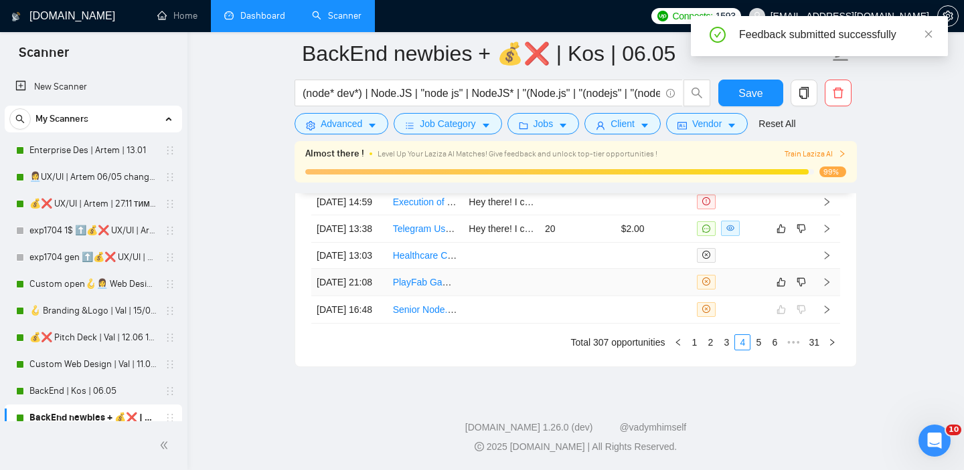
scroll to position [3494, 0]
click at [529, 269] on td at bounding box center [501, 256] width 76 height 26
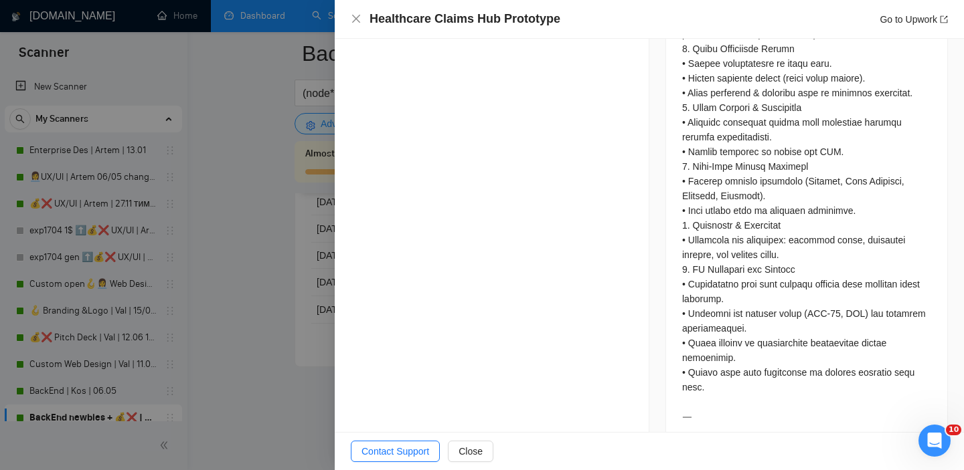
scroll to position [1013, 0]
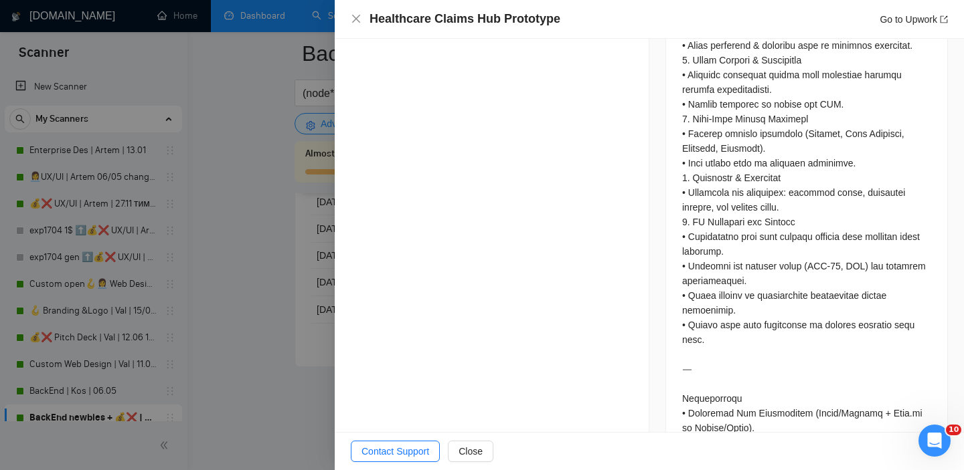
click at [315, 298] on div at bounding box center [482, 235] width 964 height 470
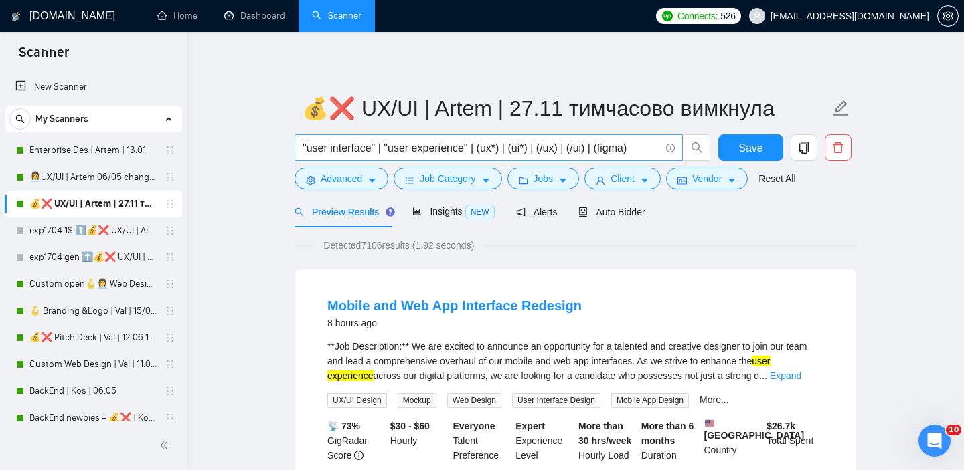
scroll to position [38, 0]
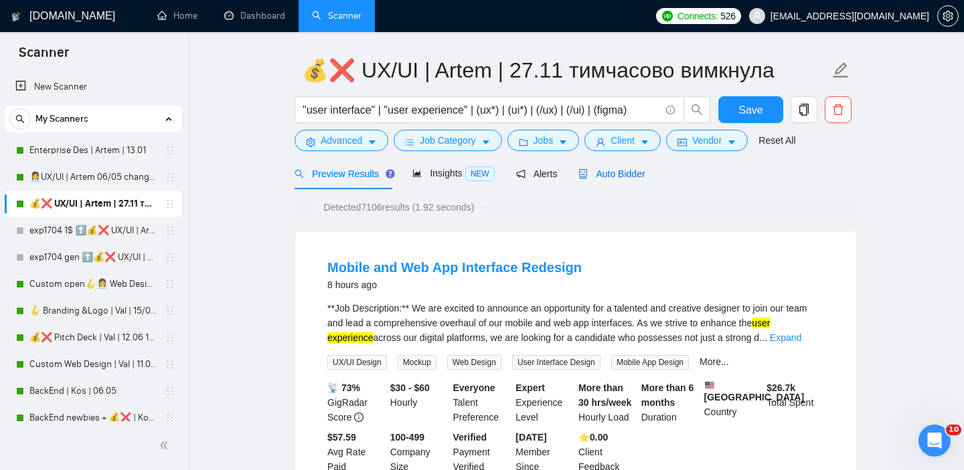
click at [623, 174] on span "Auto Bidder" at bounding box center [611, 174] width 66 height 11
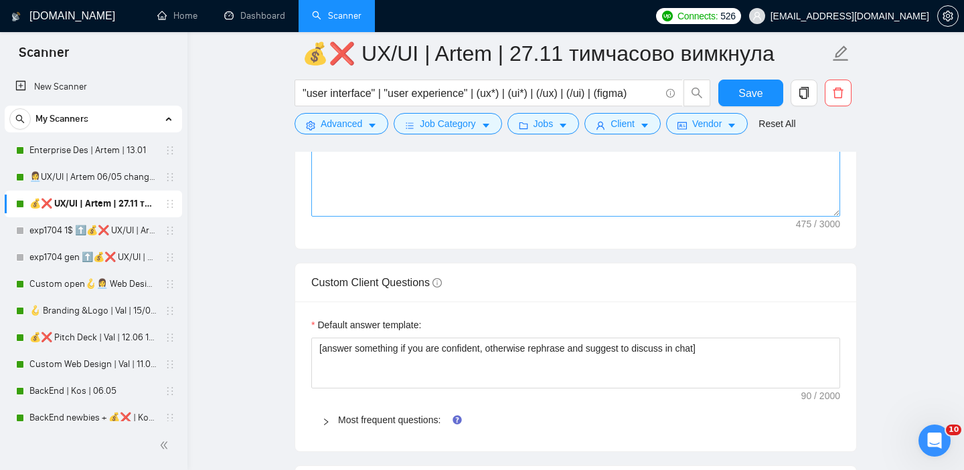
scroll to position [1928, 0]
